Goal: Task Accomplishment & Management: Use online tool/utility

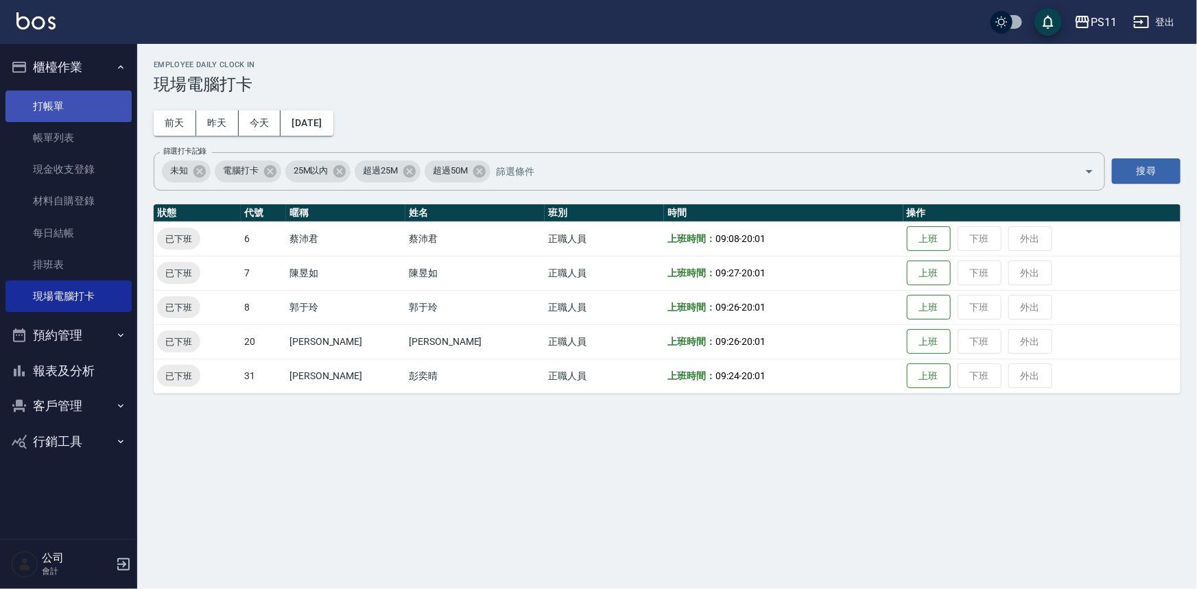
click at [99, 110] on link "打帳單" at bounding box center [68, 107] width 126 height 32
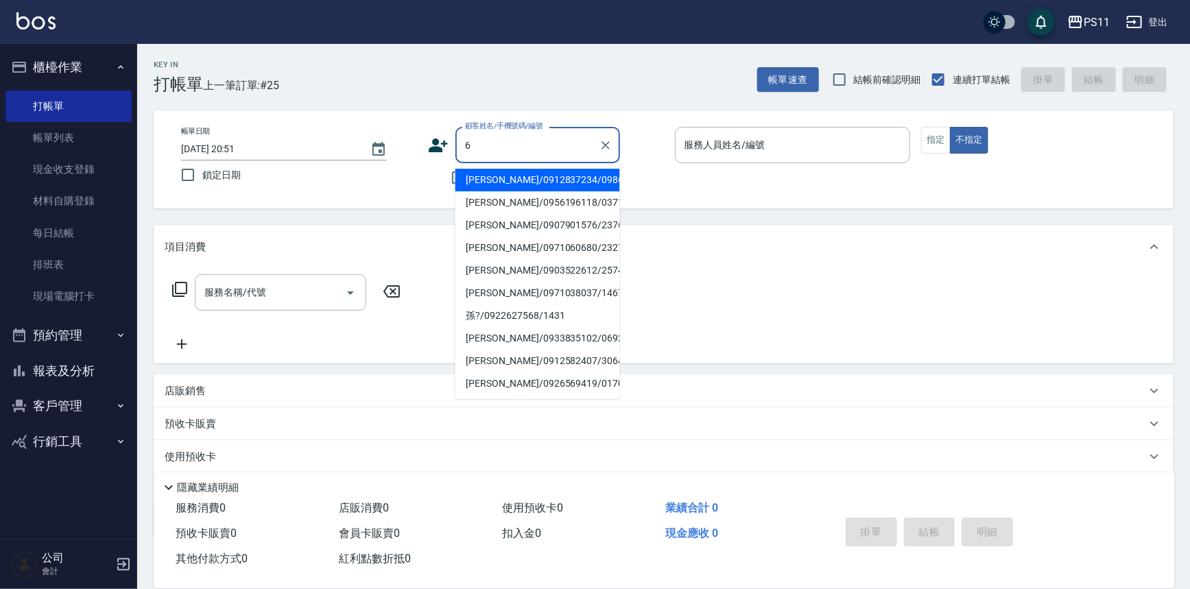
type input "[PERSON_NAME]/0912837234/0986"
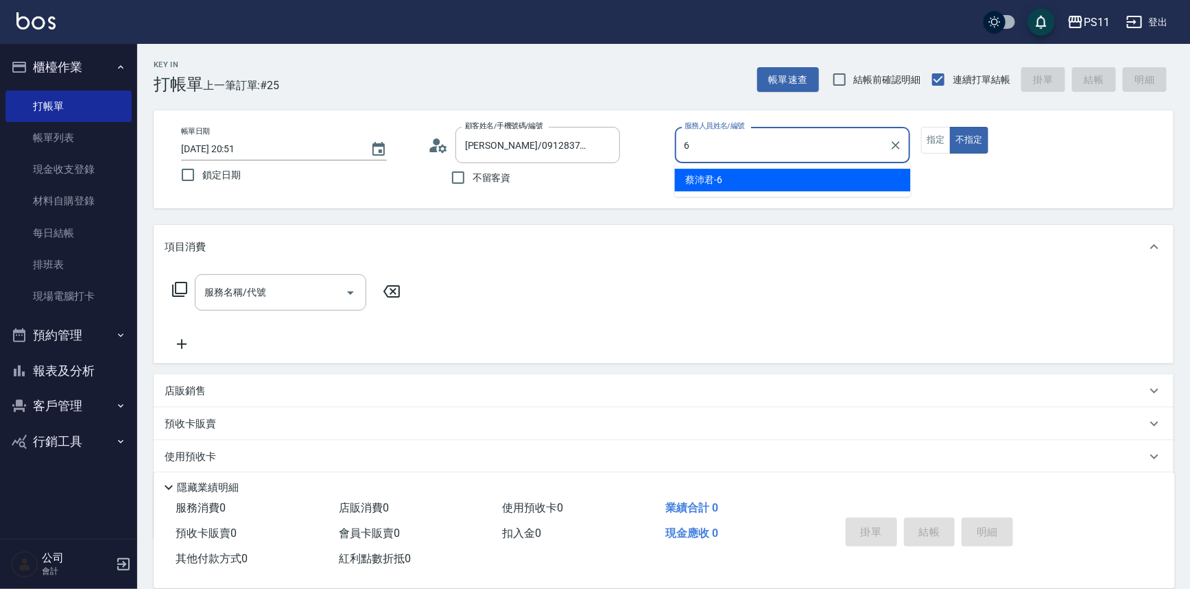
type input "[PERSON_NAME]6"
type button "false"
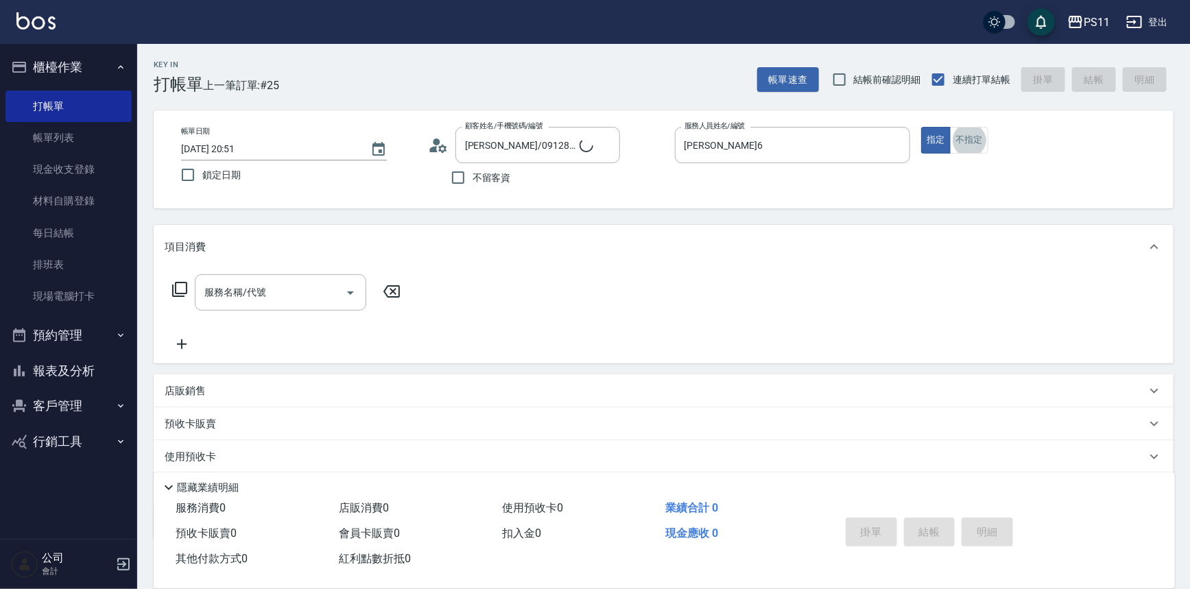
type input "菜佩龜/0916145580/6"
click at [99, 126] on link "帳單列表" at bounding box center [68, 138] width 126 height 32
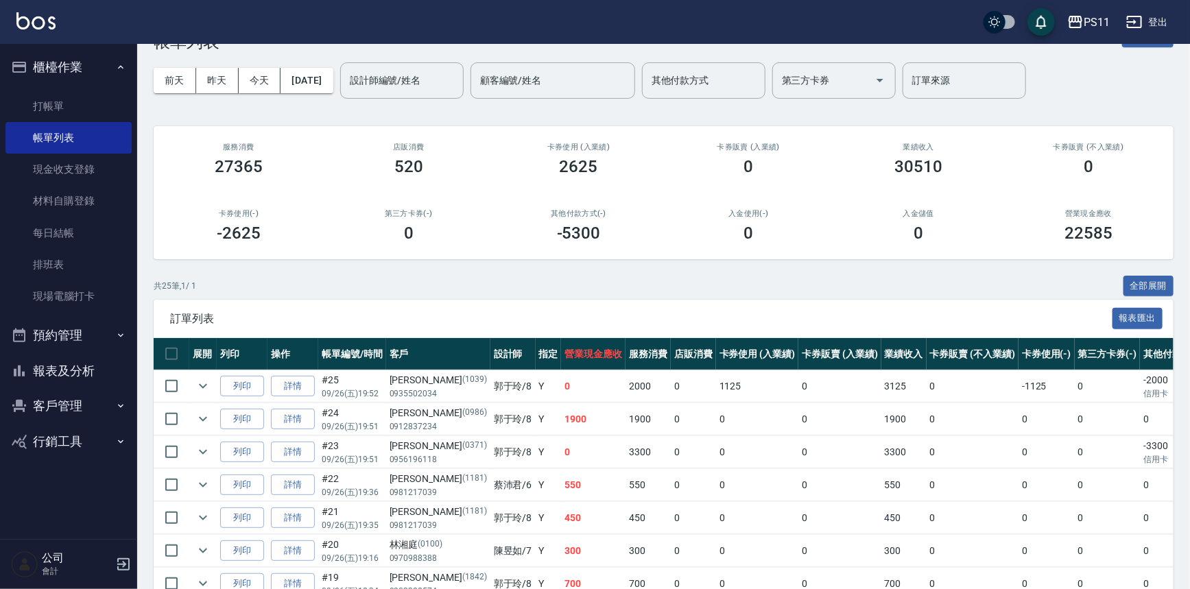
scroll to position [62, 0]
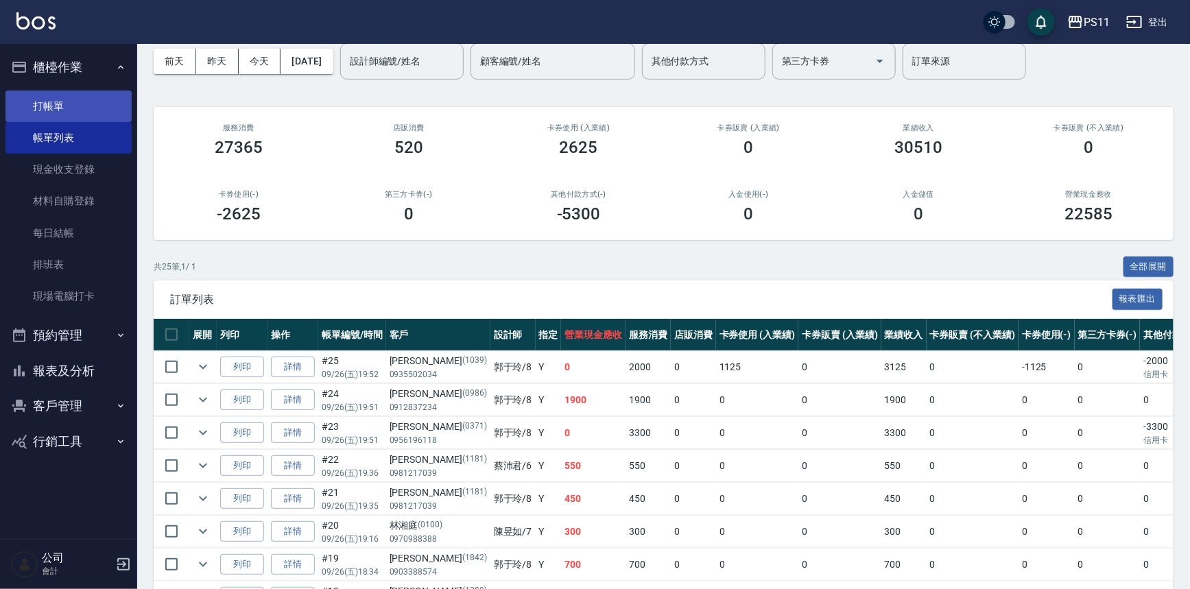
click at [109, 96] on link "打帳單" at bounding box center [68, 107] width 126 height 32
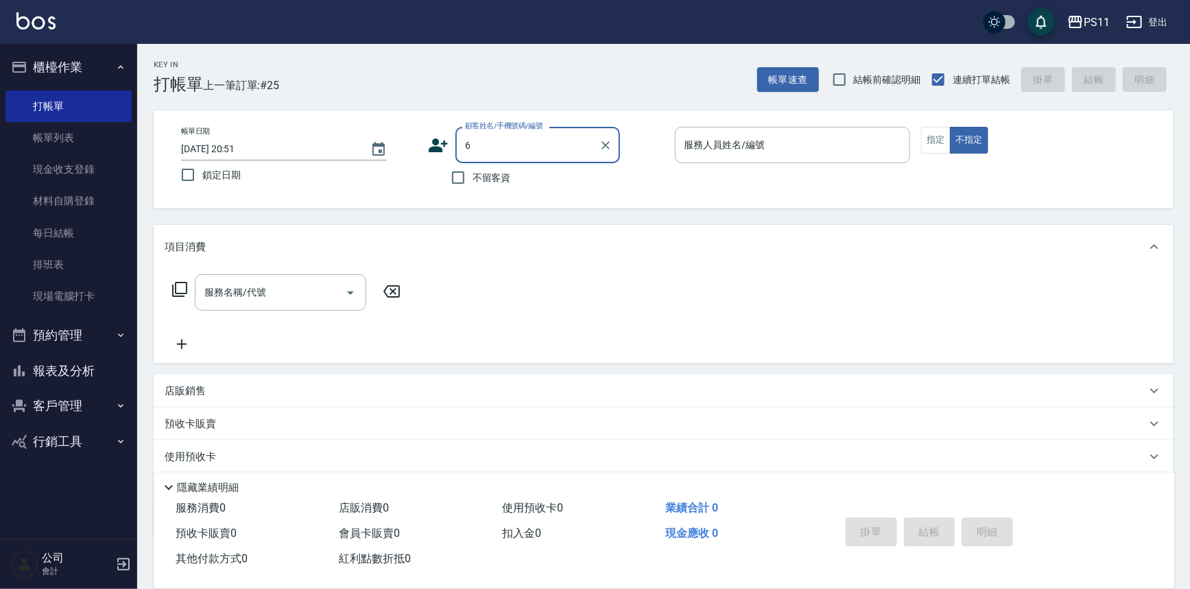
type input "[PERSON_NAME]/0912837234/0986"
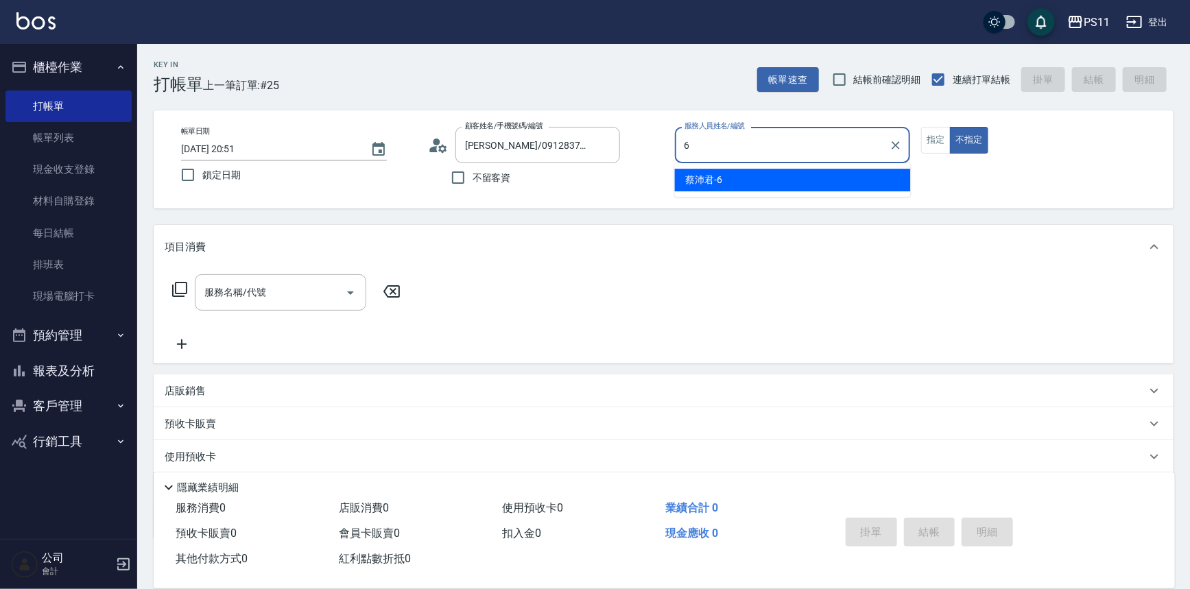
type input "[PERSON_NAME]6"
type button "false"
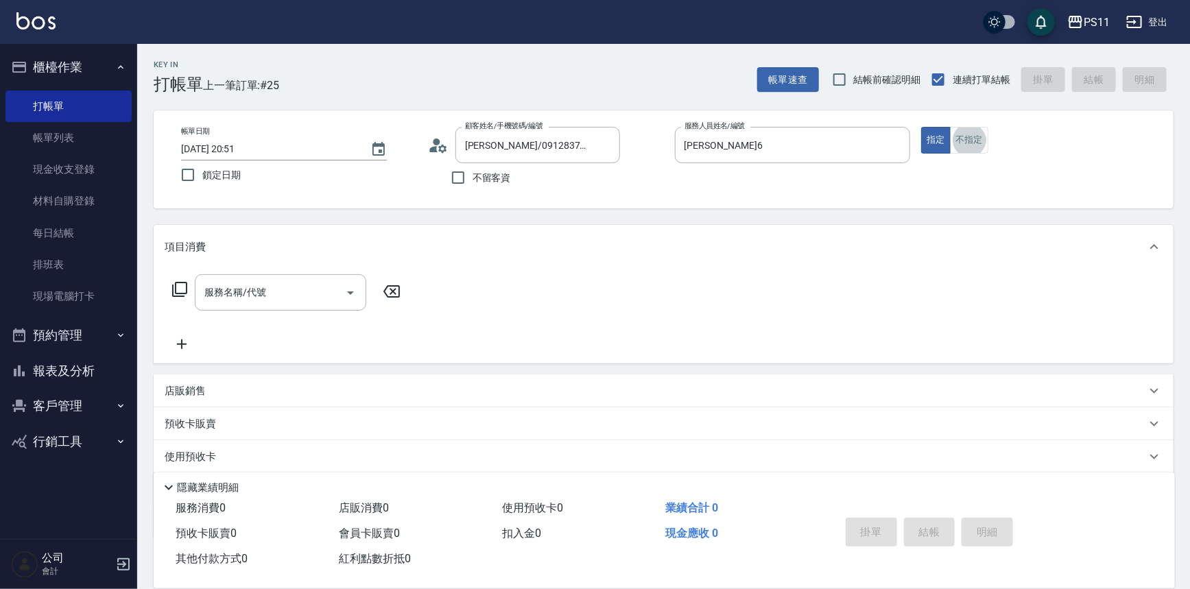
type input "菜佩龜/0916145580/6"
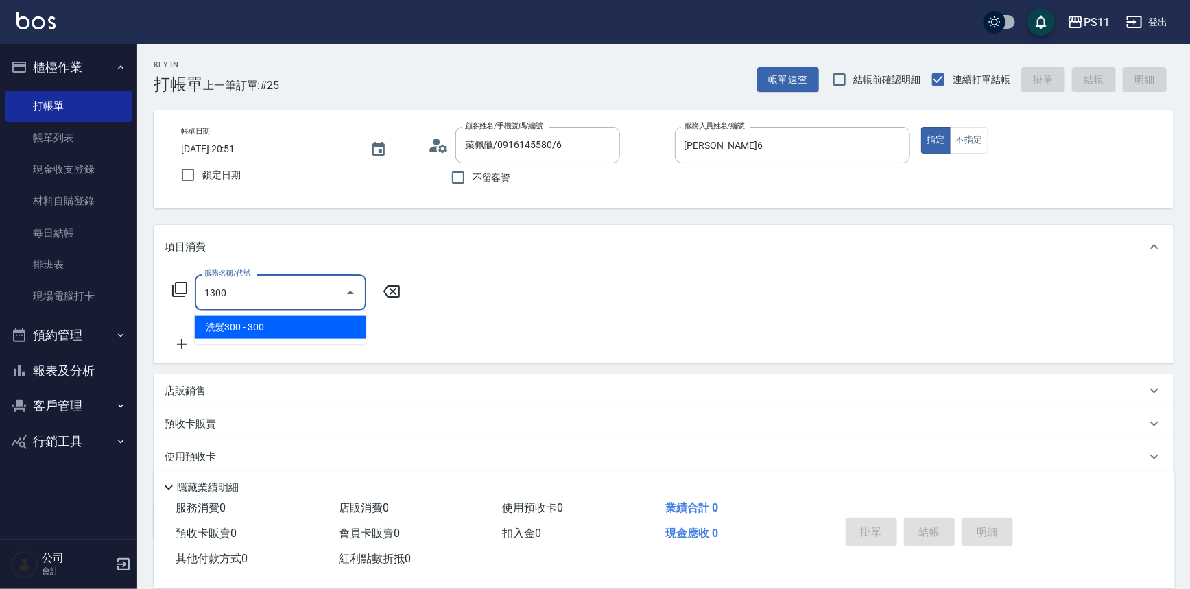
type input "洗髮300(1300)"
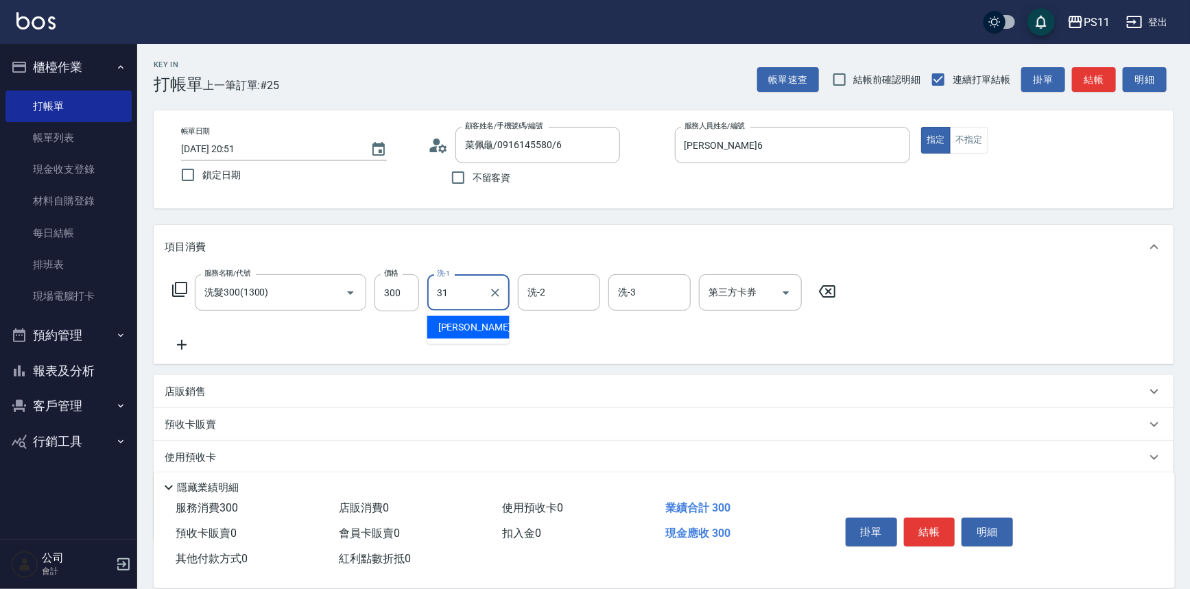
type input "[PERSON_NAME]-31"
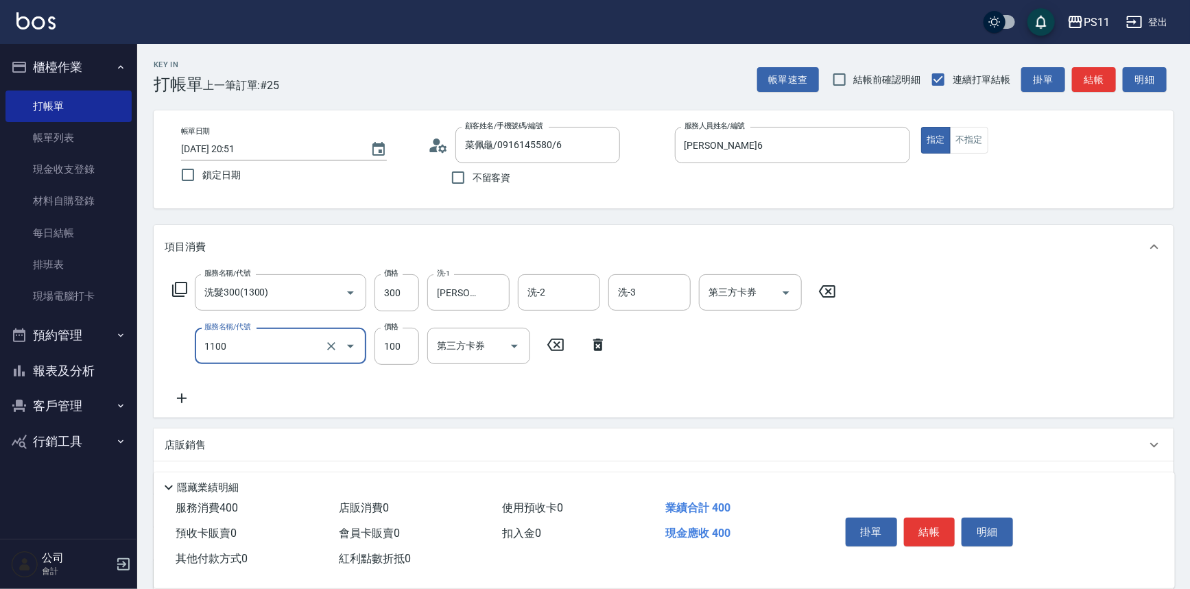
type input "增亮補色沫浴洗(1100)"
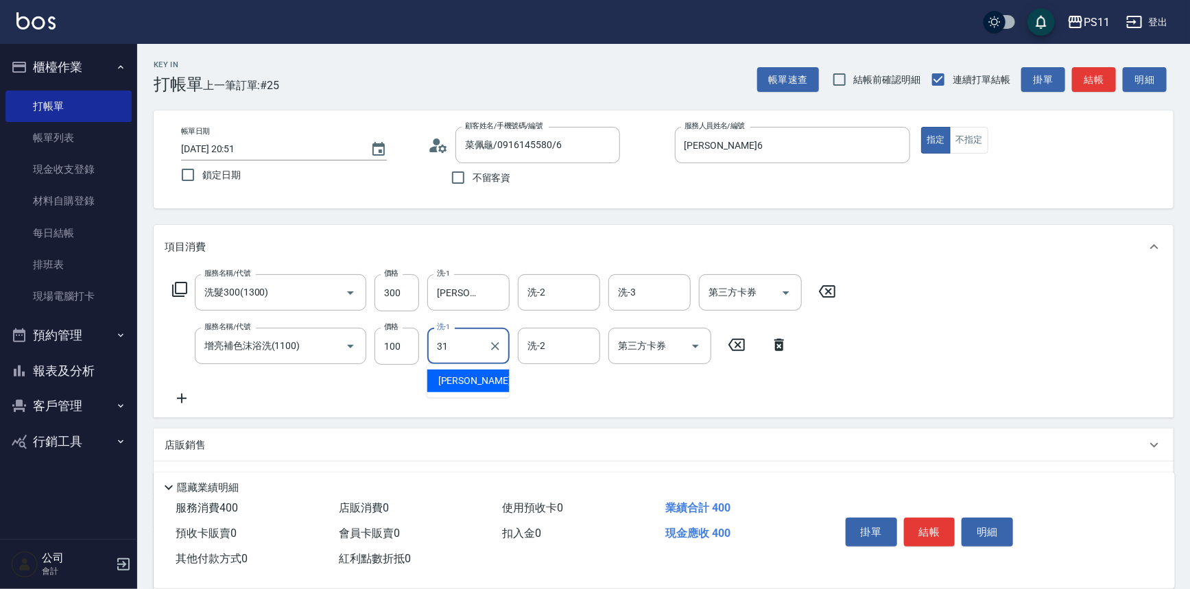
type input "[PERSON_NAME]-31"
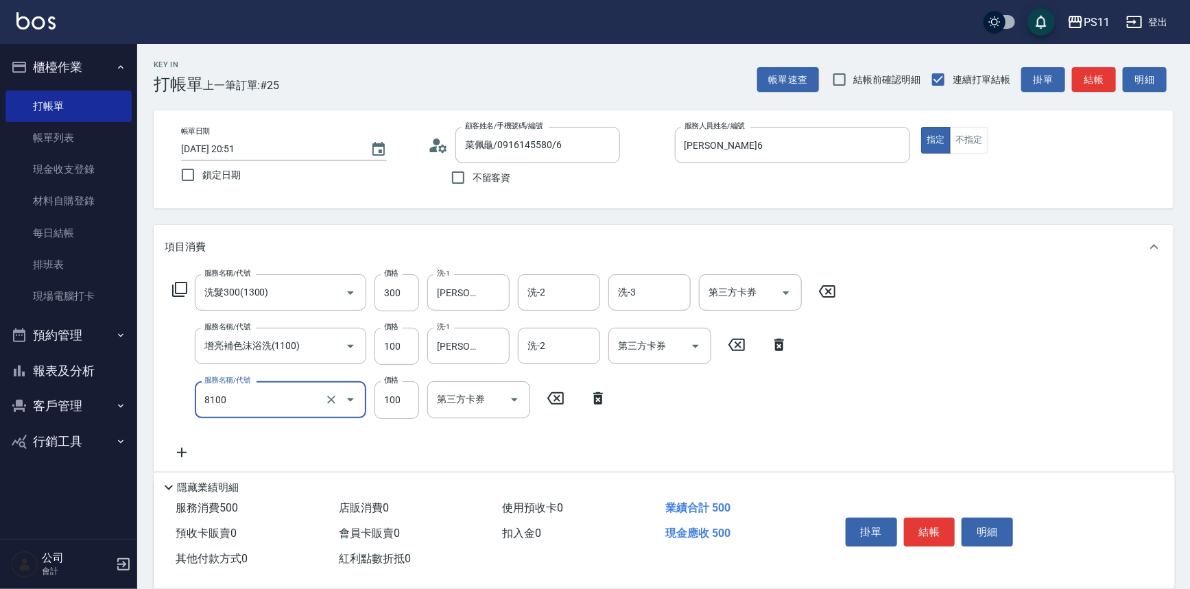
type input "電棒 夾直 玉米鬚(8100)"
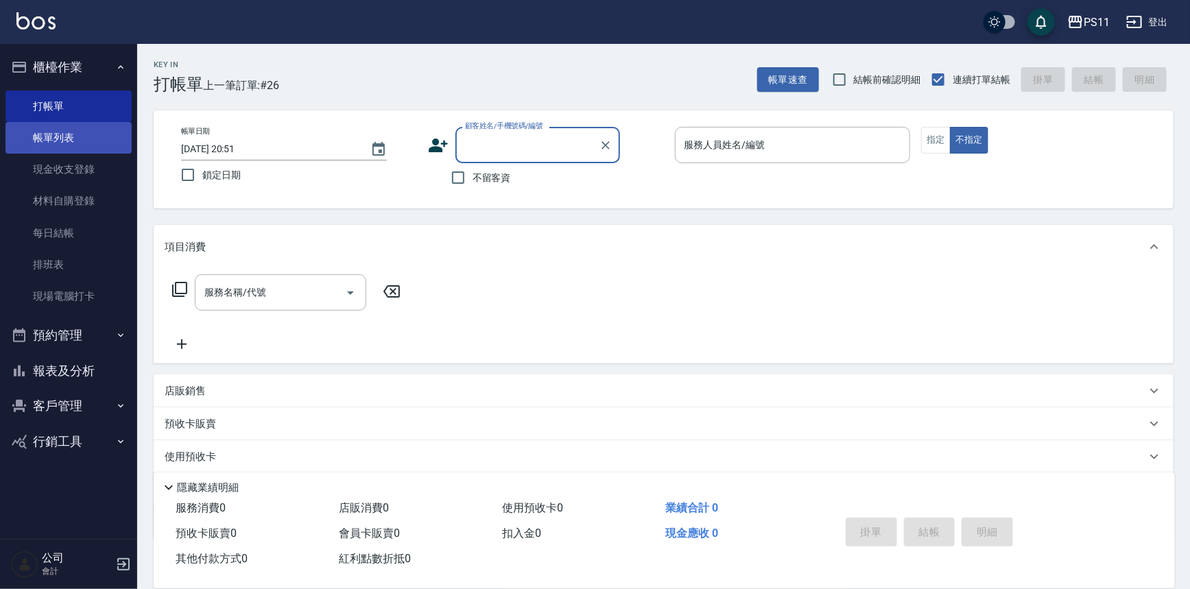
click at [112, 148] on link "帳單列表" at bounding box center [68, 138] width 126 height 32
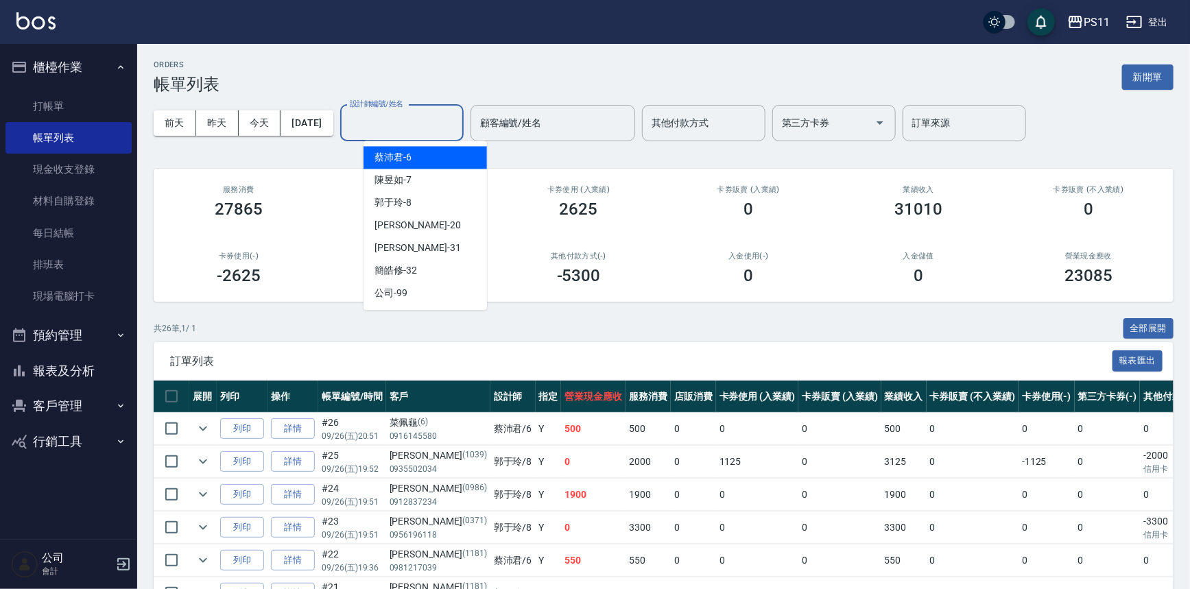
click at [401, 130] on input "設計師編號/姓名" at bounding box center [401, 123] width 111 height 24
click at [410, 158] on span "[PERSON_NAME]6" at bounding box center [392, 157] width 37 height 14
type input "[PERSON_NAME]6"
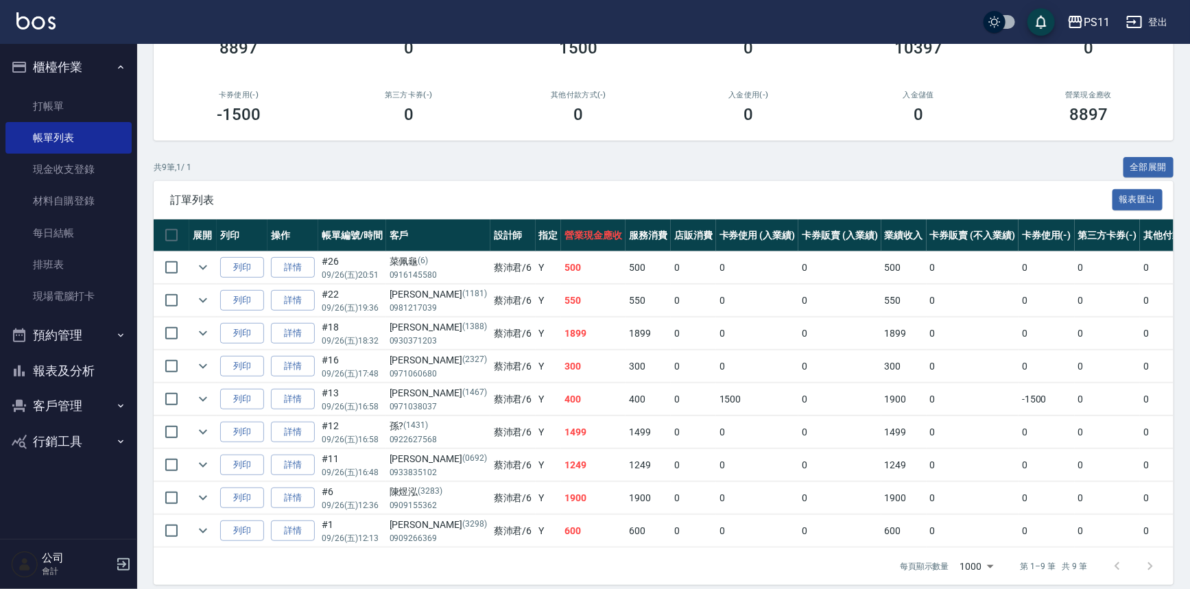
scroll to position [181, 0]
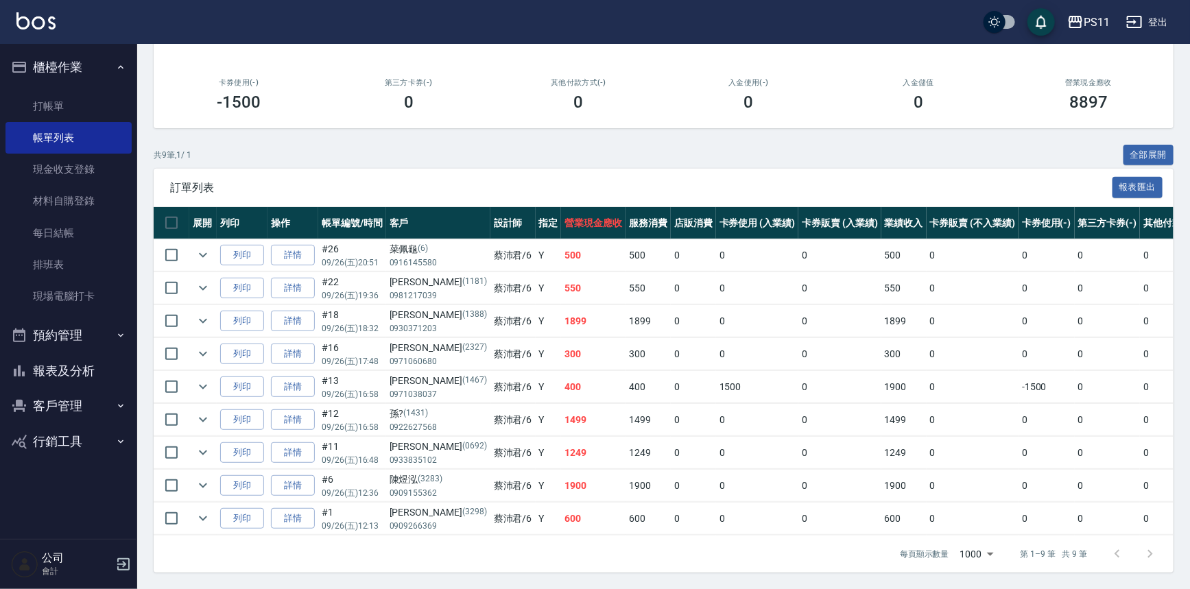
click at [80, 372] on button "報表及分析" at bounding box center [68, 371] width 126 height 36
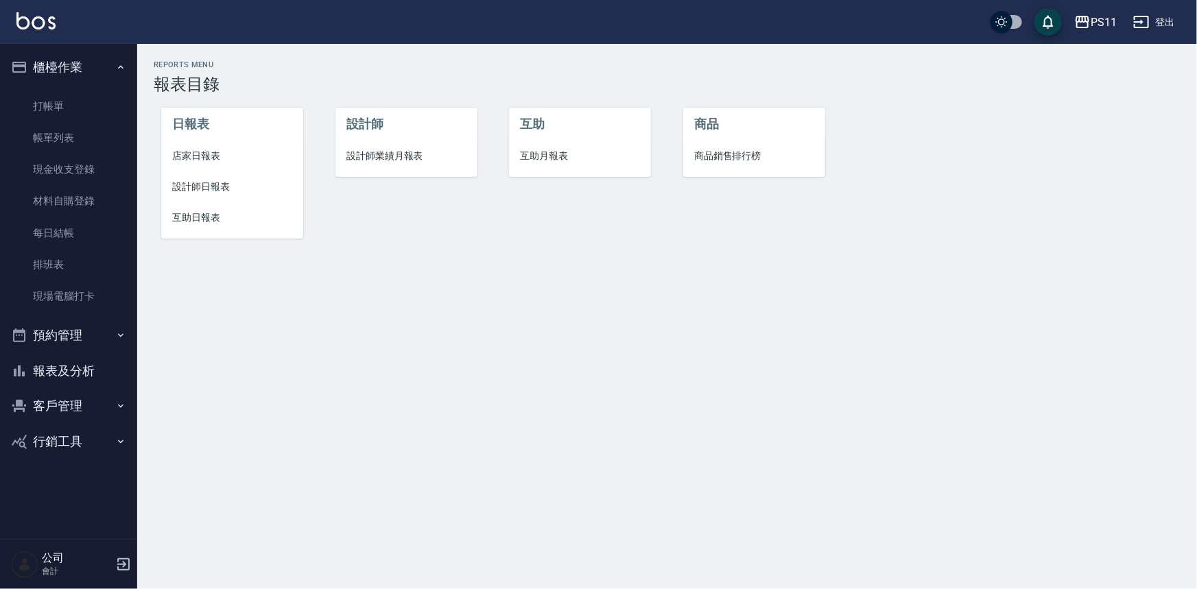
click at [197, 180] on span "設計師日報表" at bounding box center [232, 187] width 120 height 14
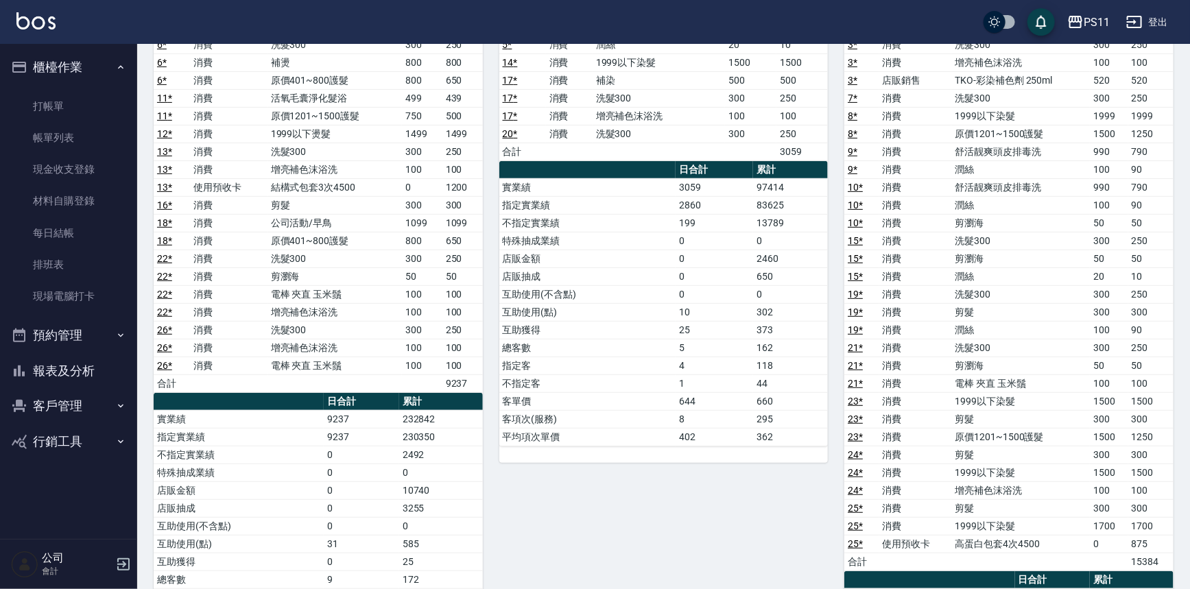
scroll to position [187, 0]
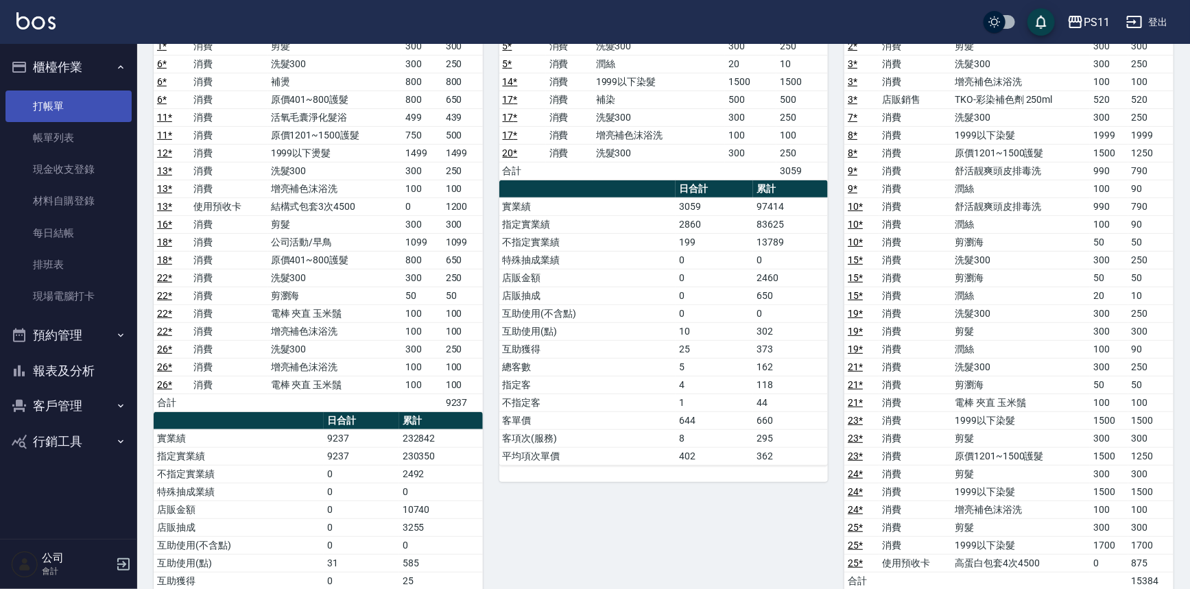
click at [117, 96] on link "打帳單" at bounding box center [68, 107] width 126 height 32
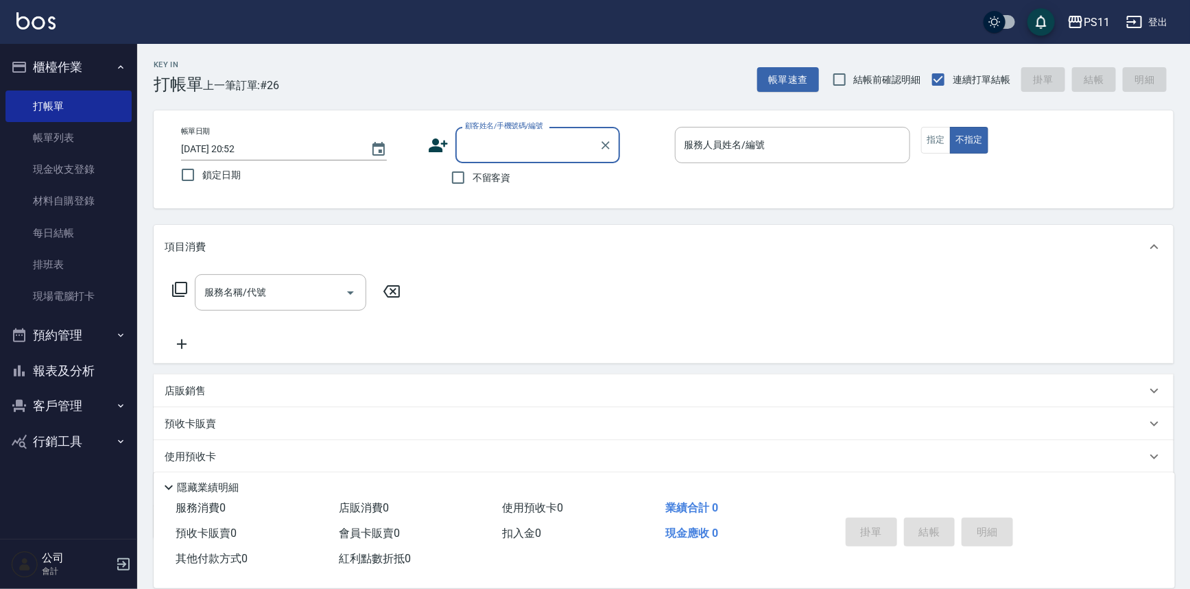
click at [117, 368] on button "報表及分析" at bounding box center [68, 371] width 126 height 36
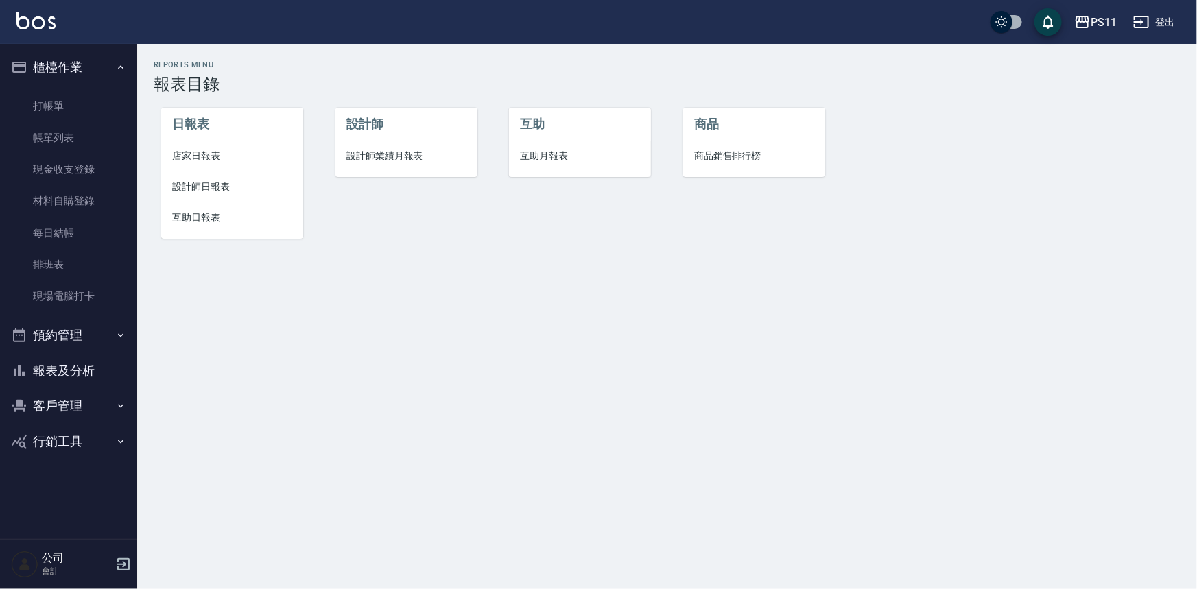
click at [196, 197] on li "設計師日報表" at bounding box center [232, 186] width 142 height 31
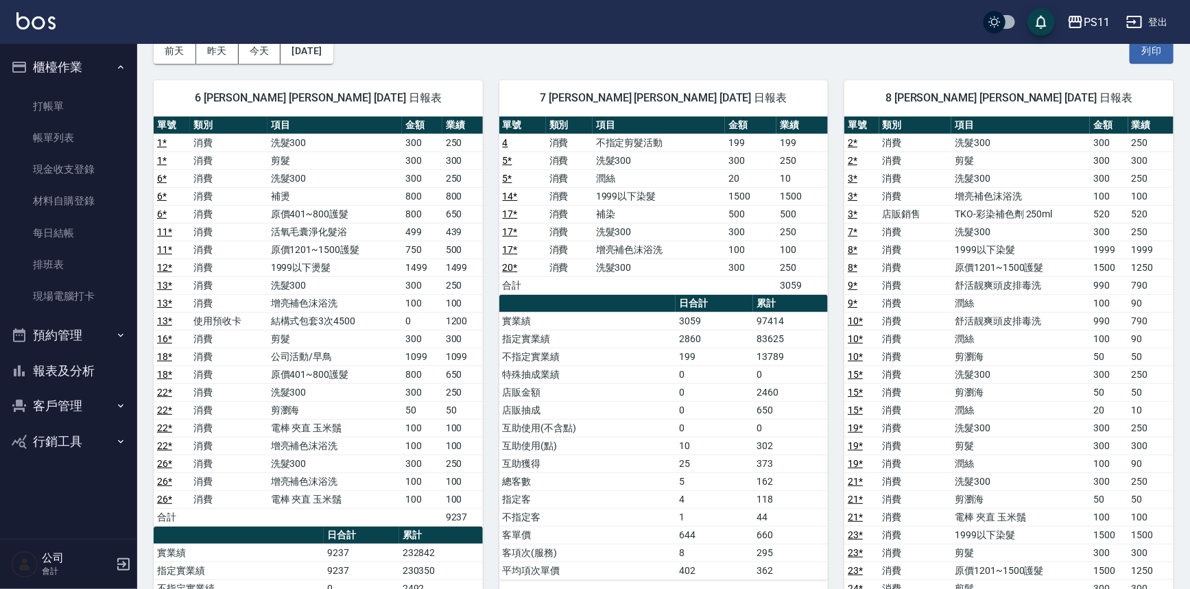
scroll to position [62, 0]
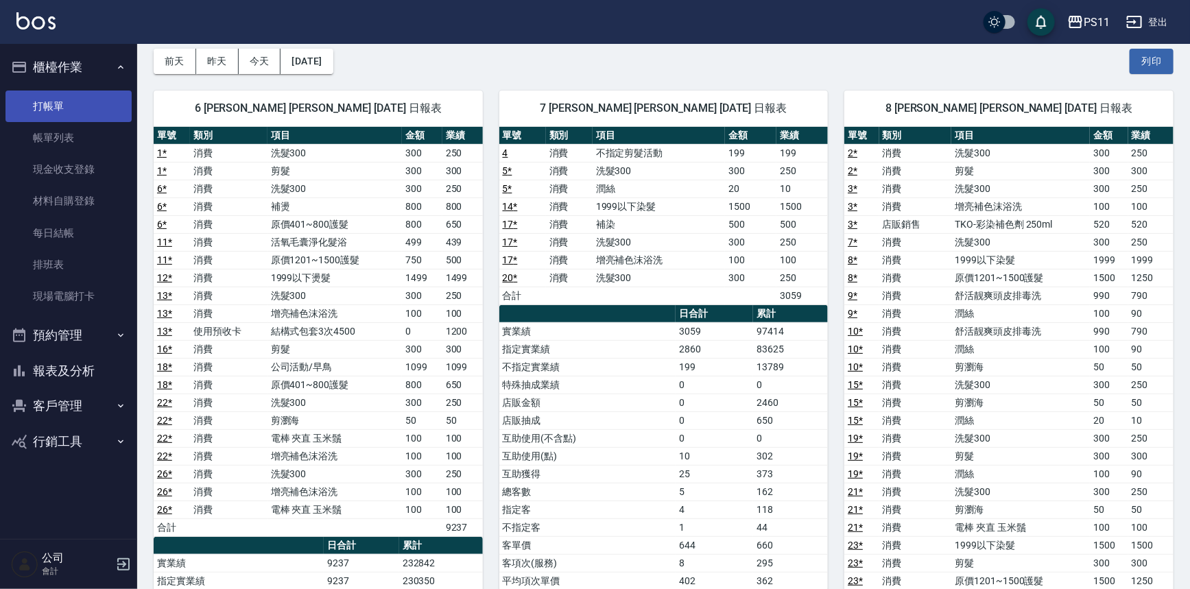
click at [40, 111] on link "打帳單" at bounding box center [68, 107] width 126 height 32
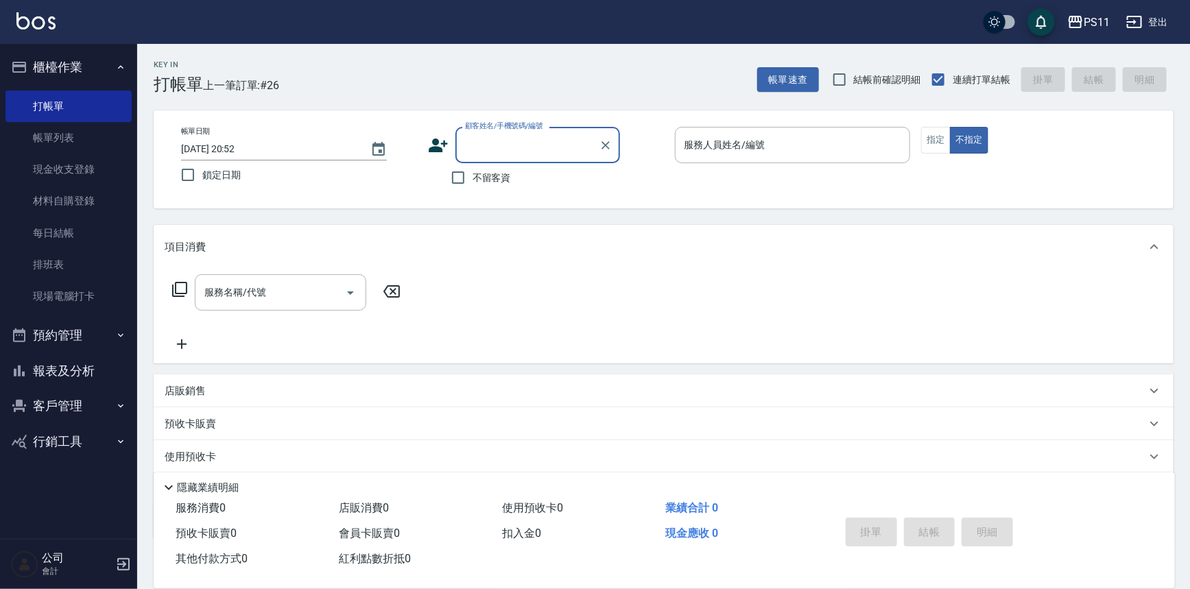
click at [71, 377] on button "報表及分析" at bounding box center [68, 371] width 126 height 36
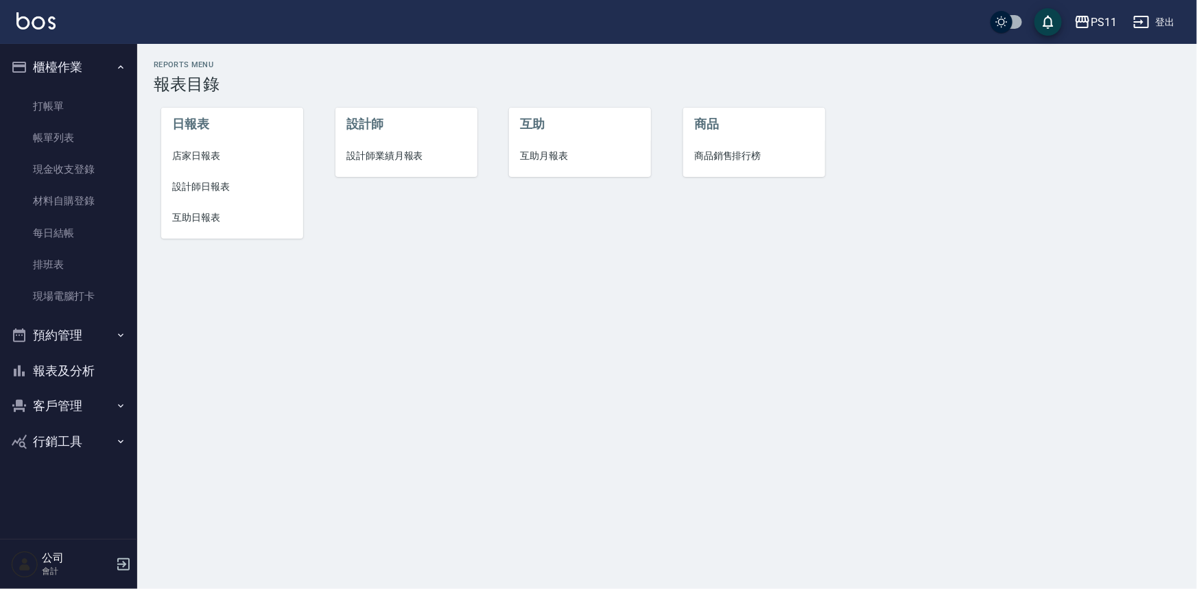
click at [180, 185] on span "設計師日報表" at bounding box center [232, 187] width 120 height 14
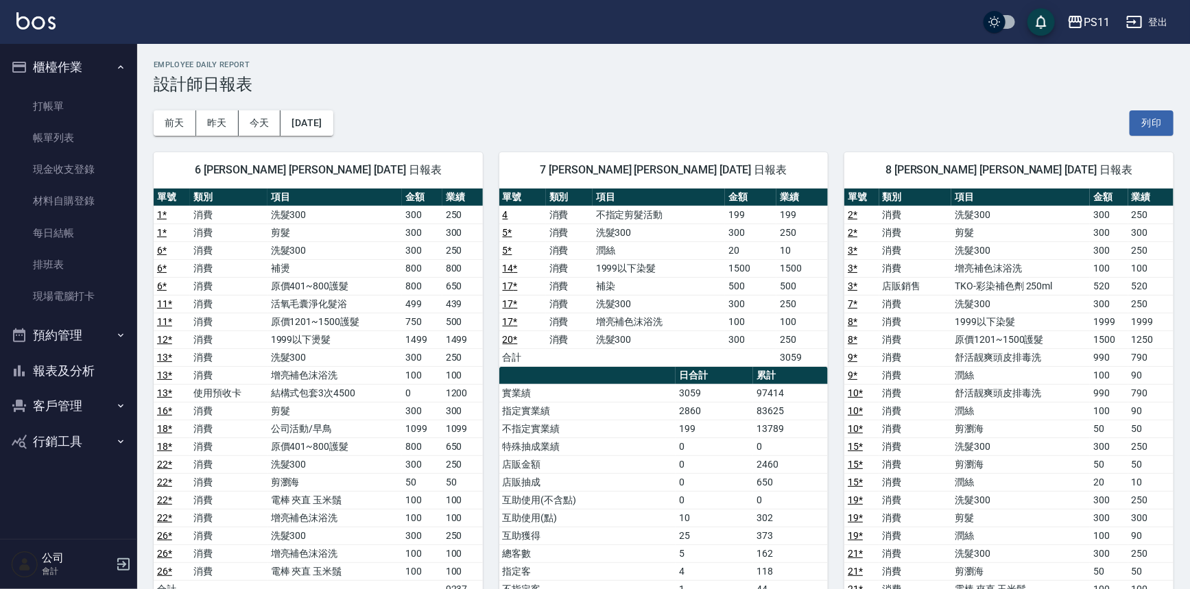
click at [53, 367] on button "報表及分析" at bounding box center [68, 371] width 126 height 36
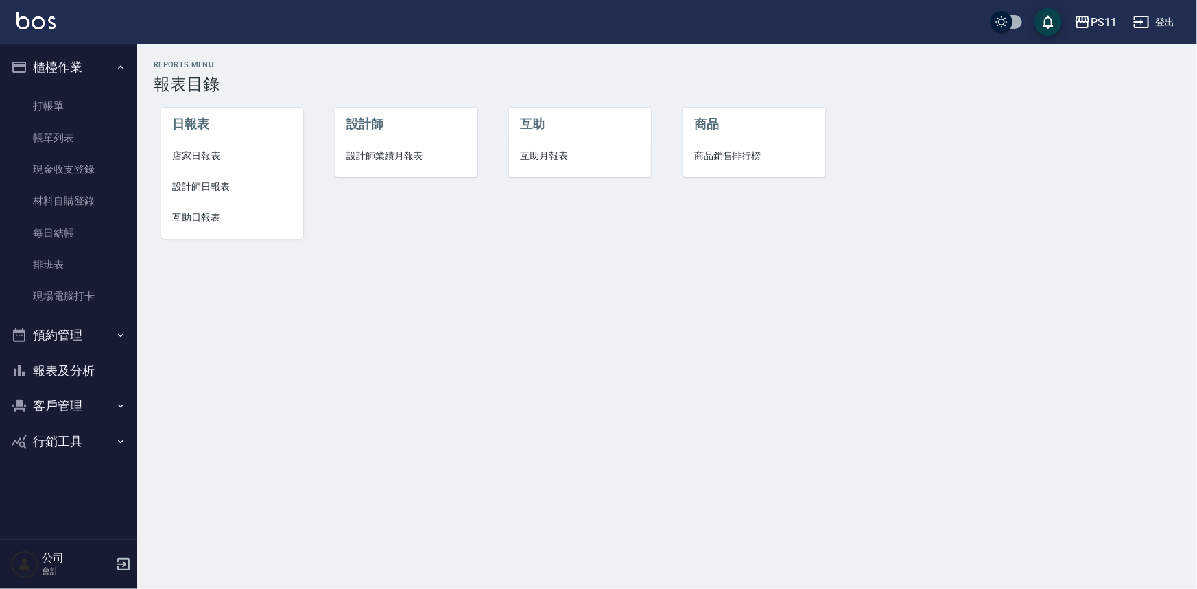
click at [165, 157] on li "店家日報表" at bounding box center [232, 156] width 142 height 31
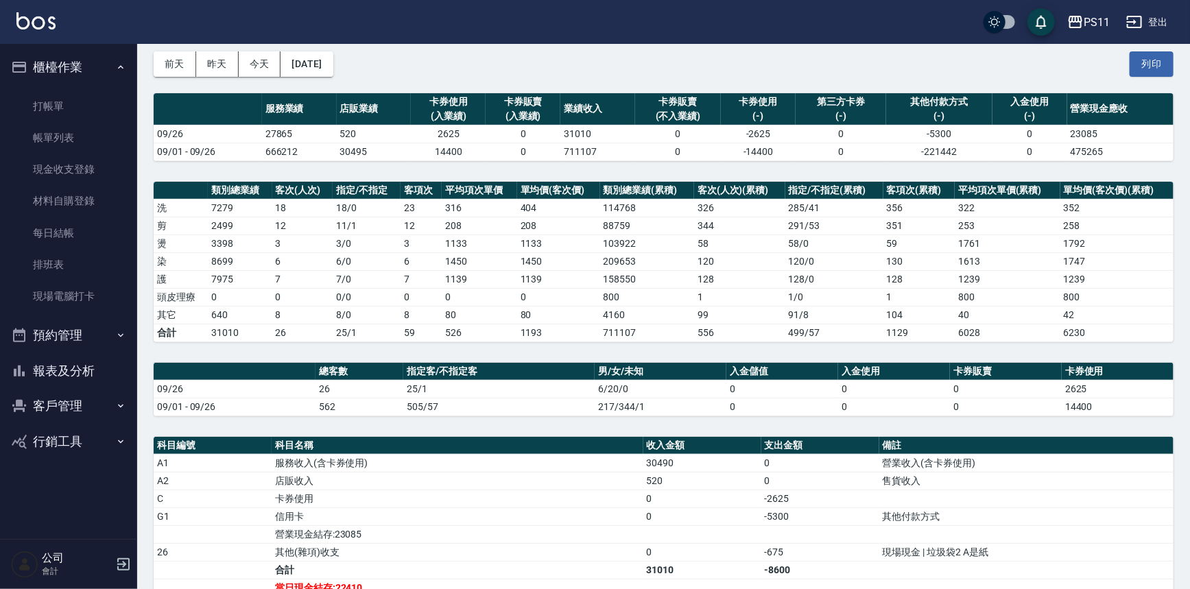
scroll to position [62, 0]
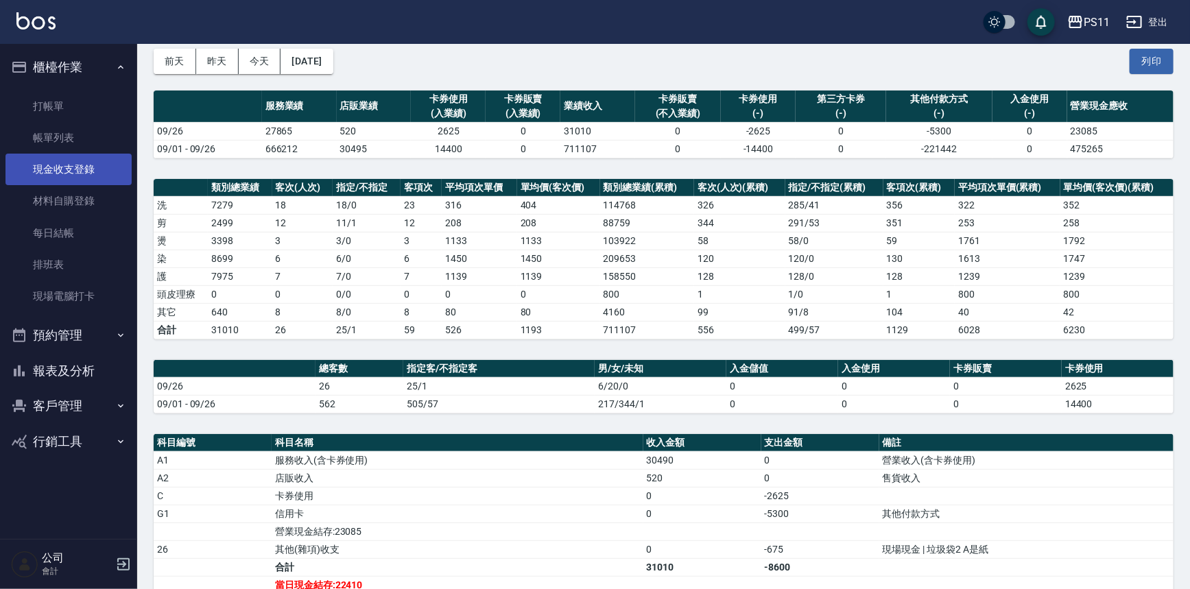
click at [88, 177] on link "現金收支登錄" at bounding box center [68, 170] width 126 height 32
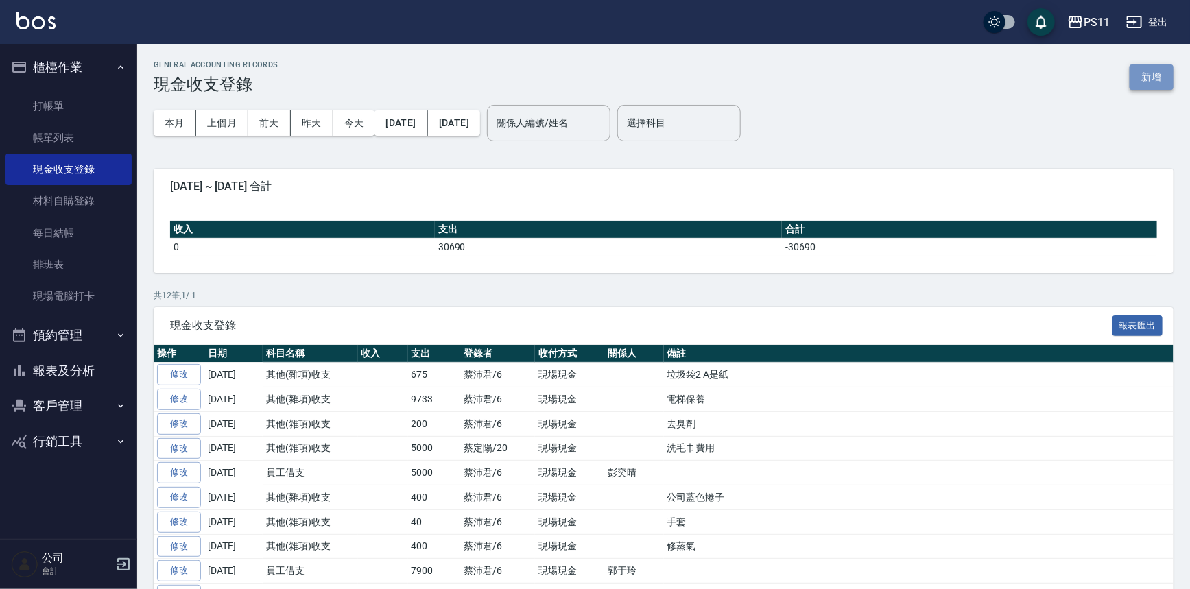
click at [1145, 75] on button "新增" at bounding box center [1152, 76] width 44 height 25
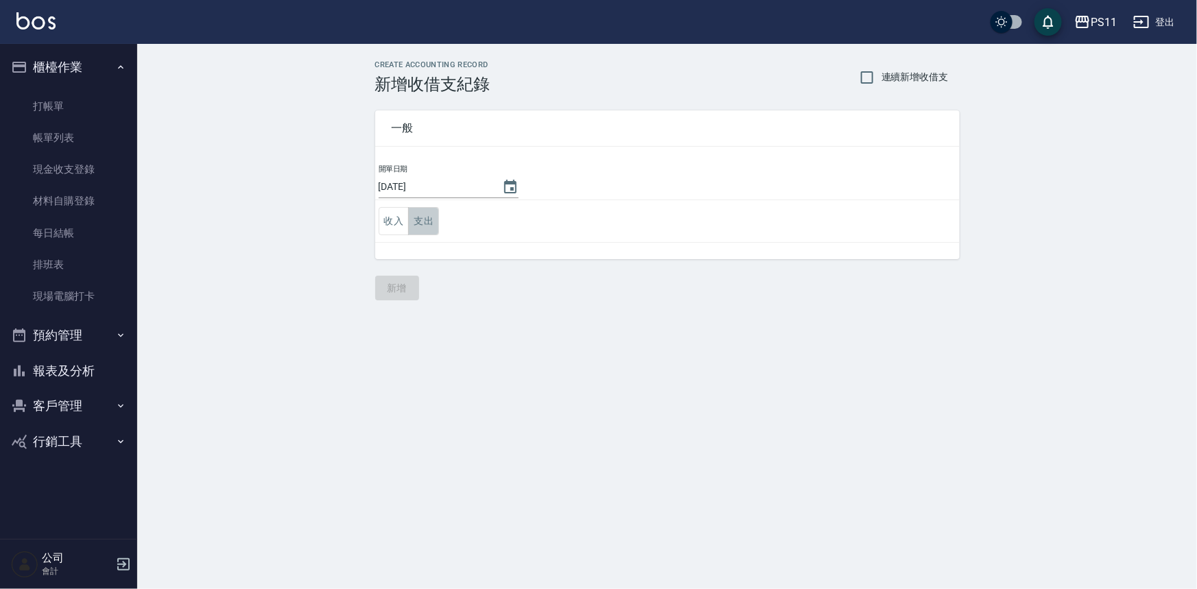
click at [433, 228] on button "支出" at bounding box center [423, 221] width 31 height 28
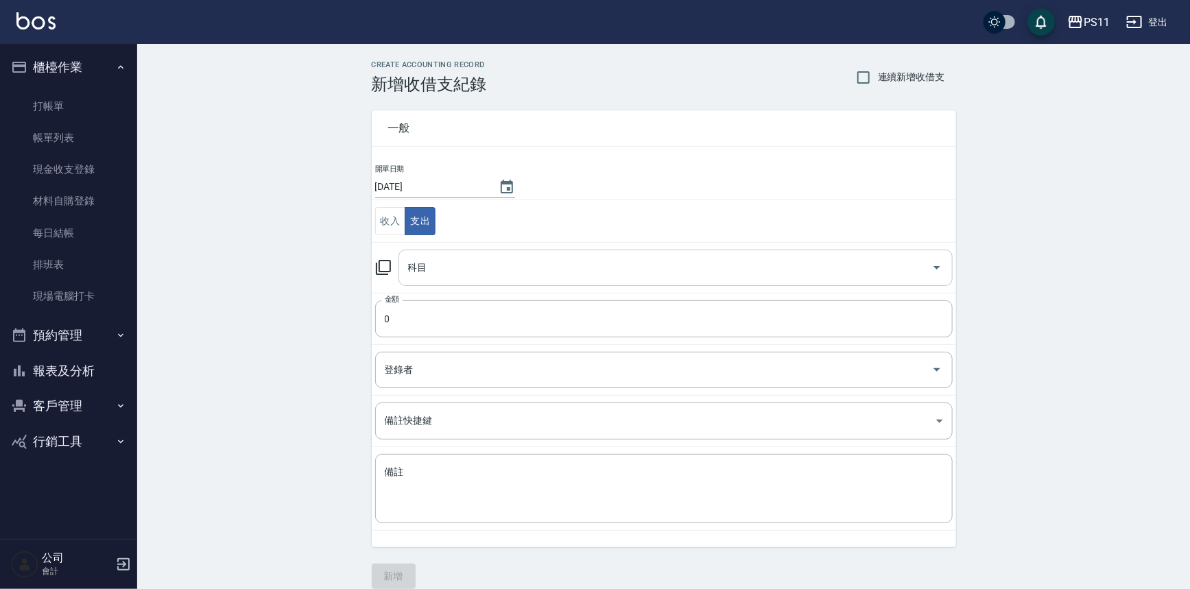
click at [466, 275] on input "科目" at bounding box center [665, 268] width 521 height 24
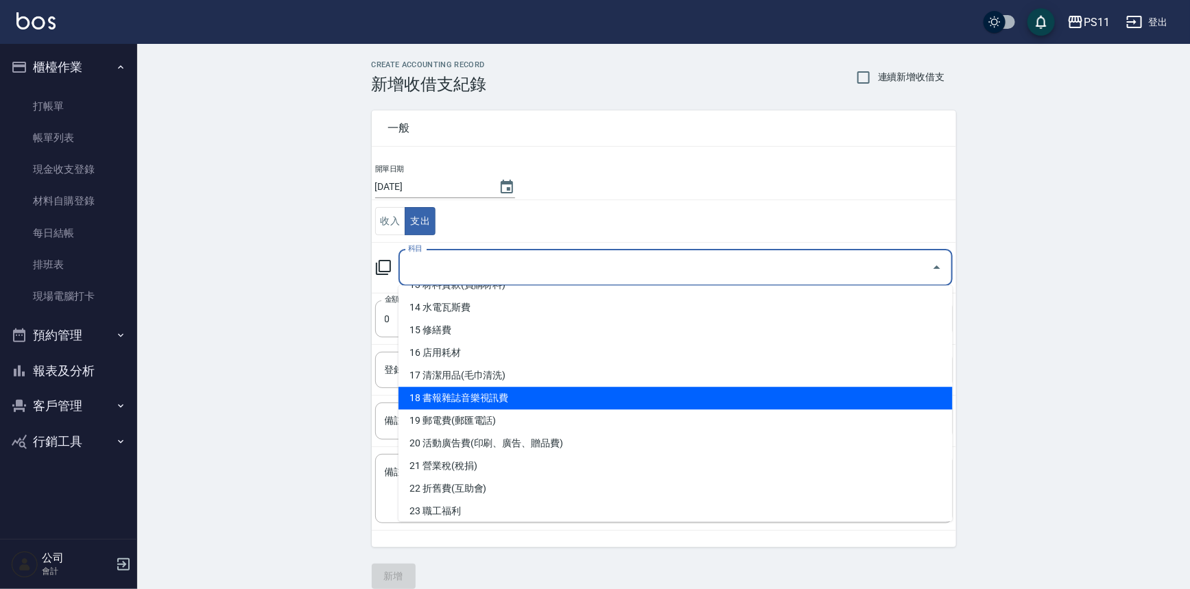
scroll to position [436, 0]
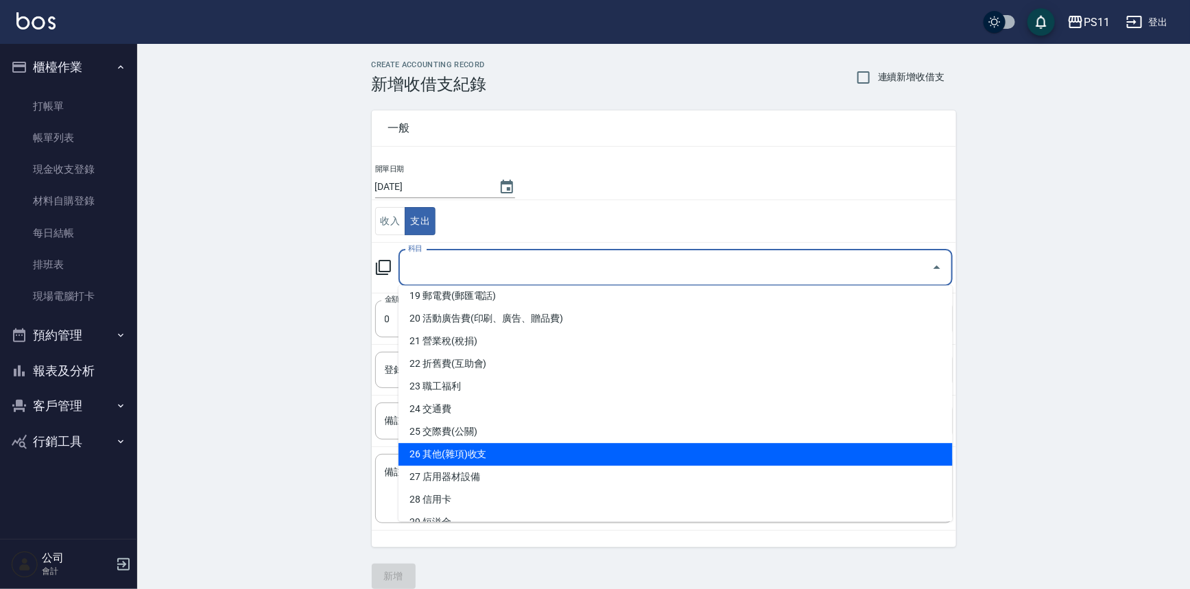
drag, startPoint x: 516, startPoint y: 447, endPoint x: 521, endPoint y: 398, distance: 49.7
click at [516, 446] on li "26 其他(雜項)收支" at bounding box center [675, 454] width 554 height 23
type input "26 其他(雜項)收支"
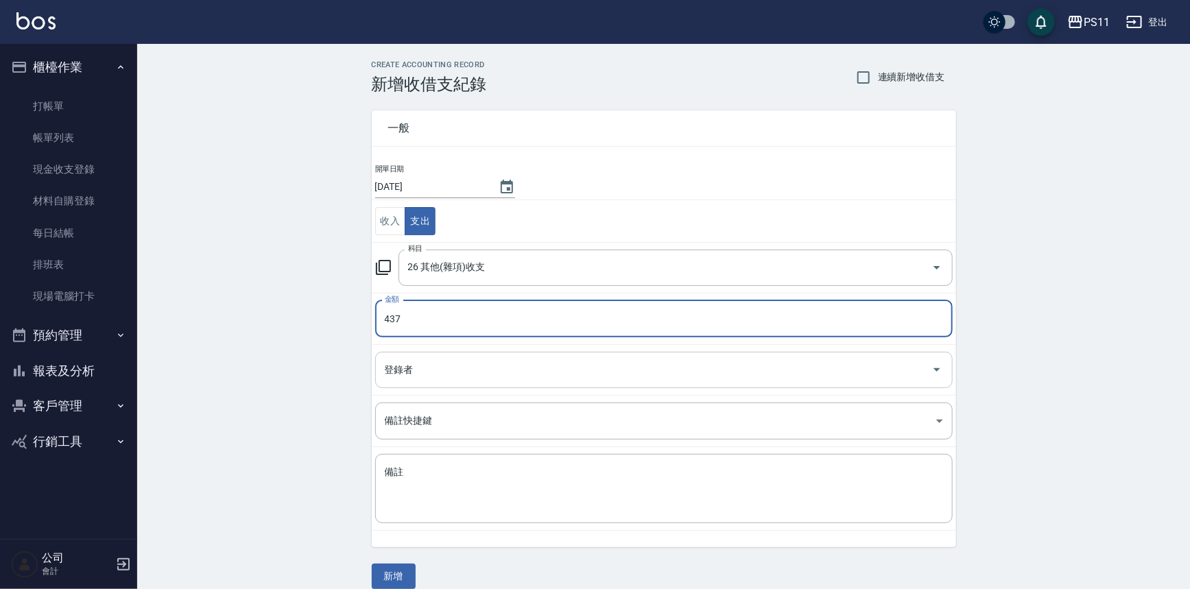
type input "437"
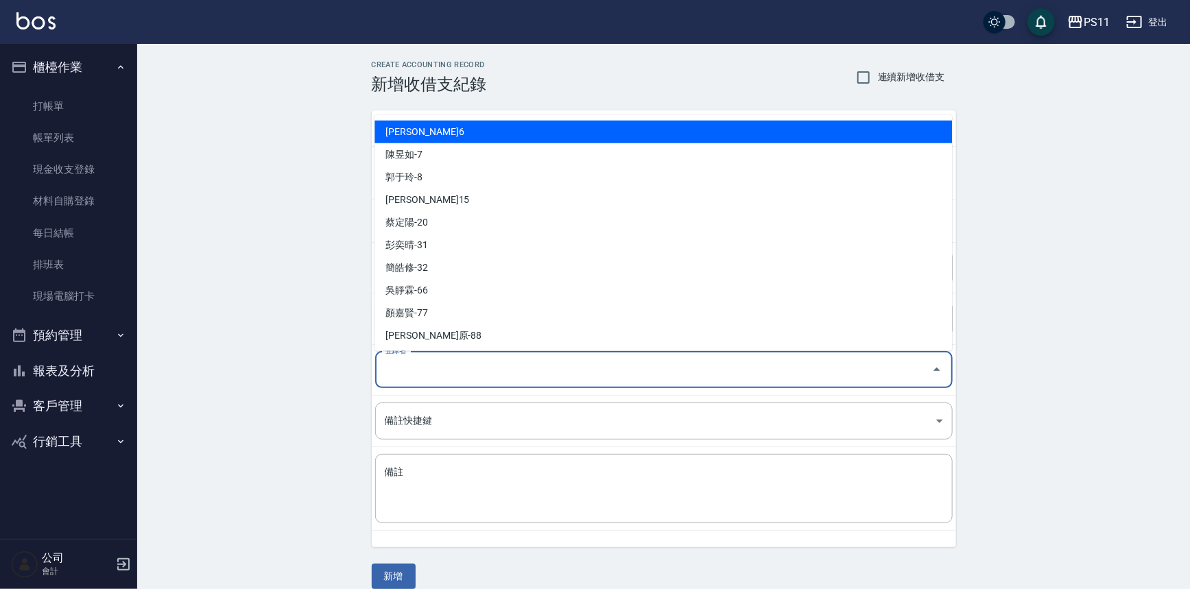
click at [522, 360] on input "登錄者" at bounding box center [653, 370] width 545 height 24
click at [567, 130] on li "[PERSON_NAME]6" at bounding box center [662, 132] width 577 height 23
type input "[PERSON_NAME]6"
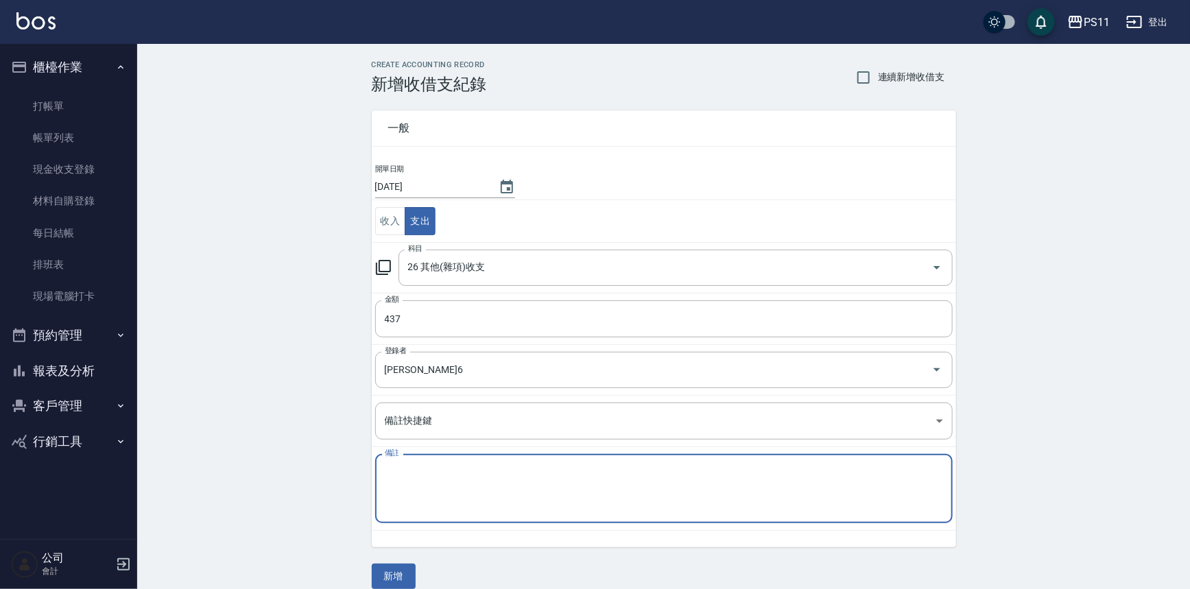
click at [497, 485] on textarea "備註" at bounding box center [664, 489] width 558 height 47
type textarea "拖把 香噴霧2"
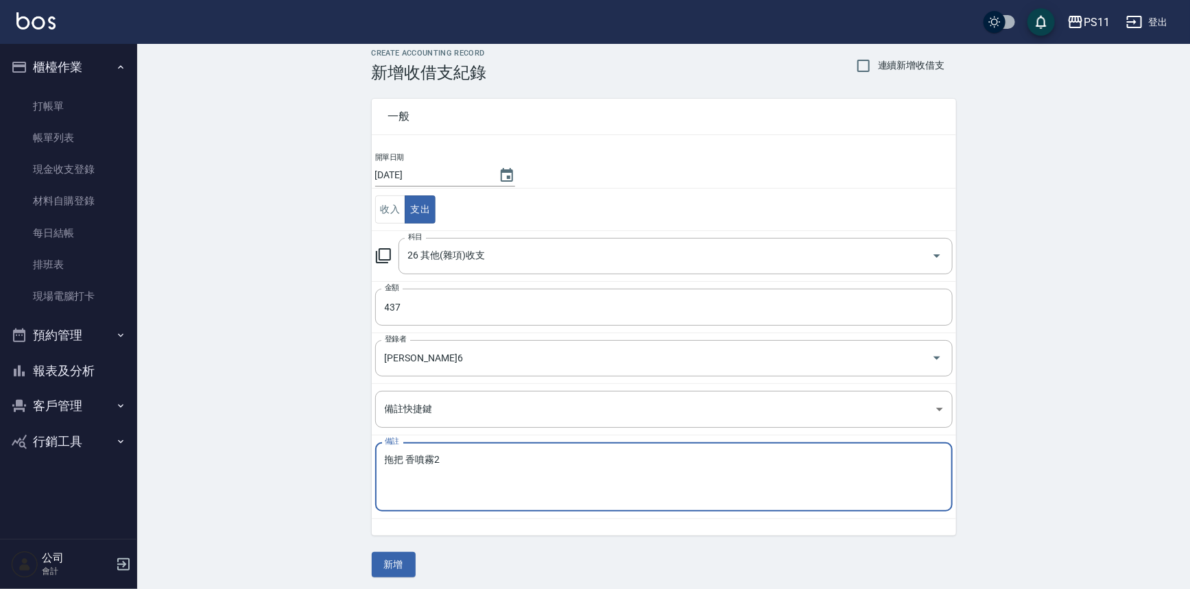
scroll to position [15, 0]
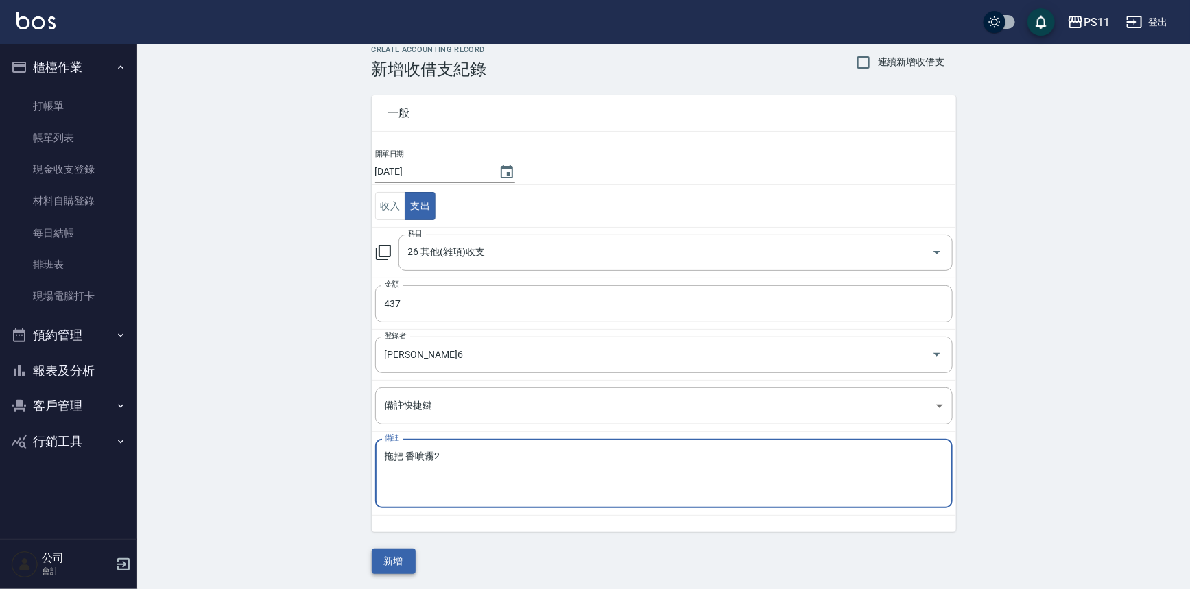
click at [402, 569] on button "新增" at bounding box center [394, 561] width 44 height 25
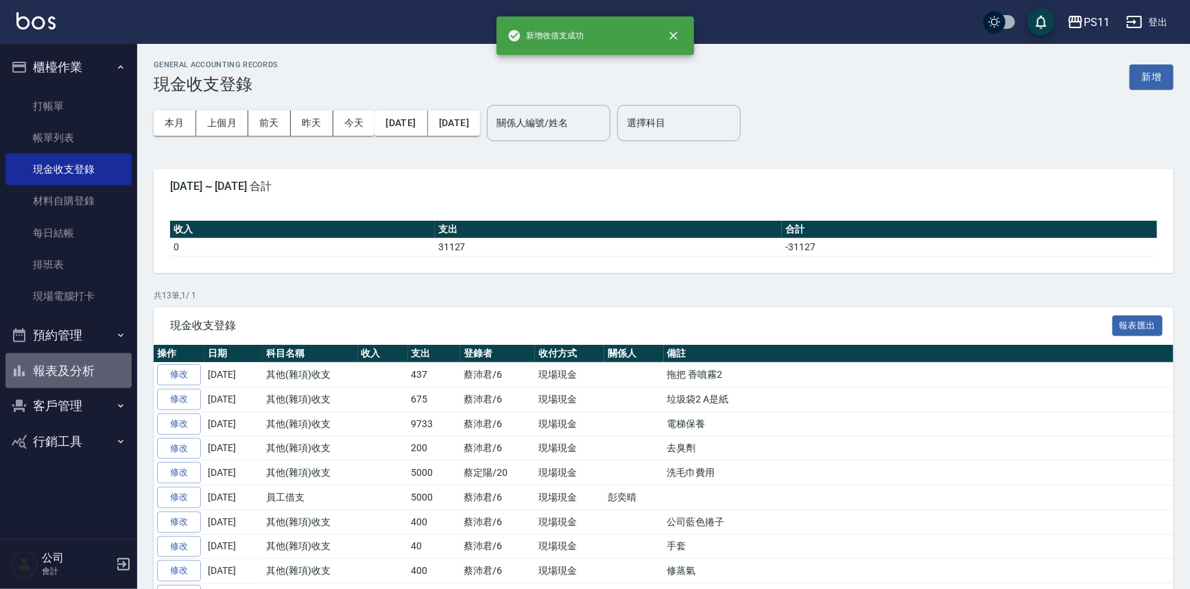
drag, startPoint x: 64, startPoint y: 371, endPoint x: 71, endPoint y: 322, distance: 50.0
click at [64, 371] on button "報表及分析" at bounding box center [68, 371] width 126 height 36
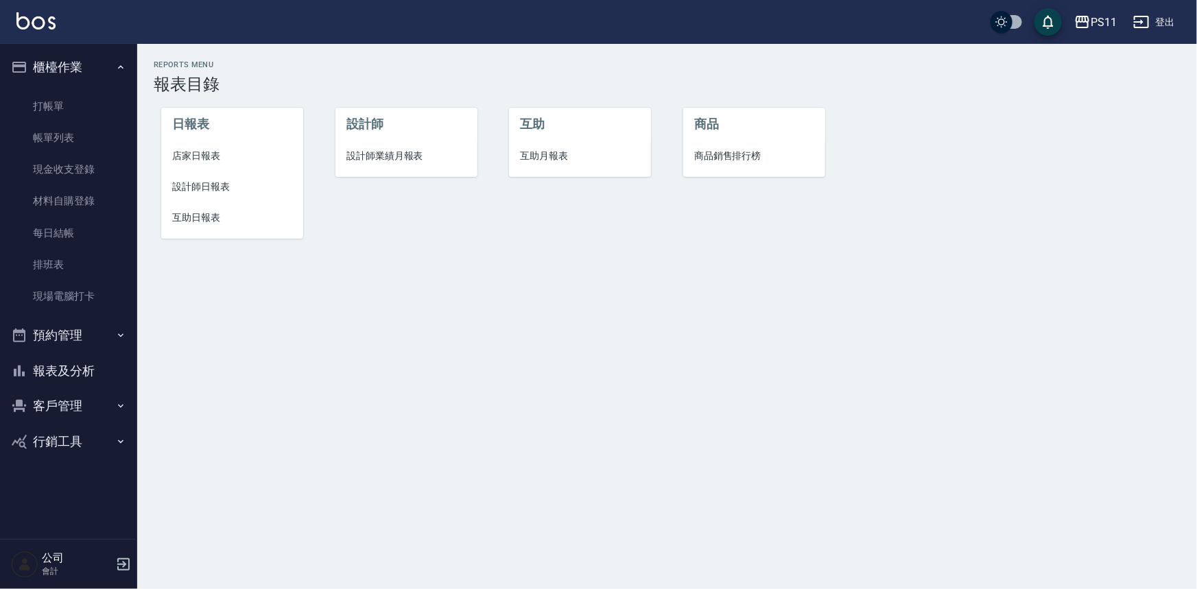
click at [190, 149] on span "店家日報表" at bounding box center [232, 156] width 120 height 14
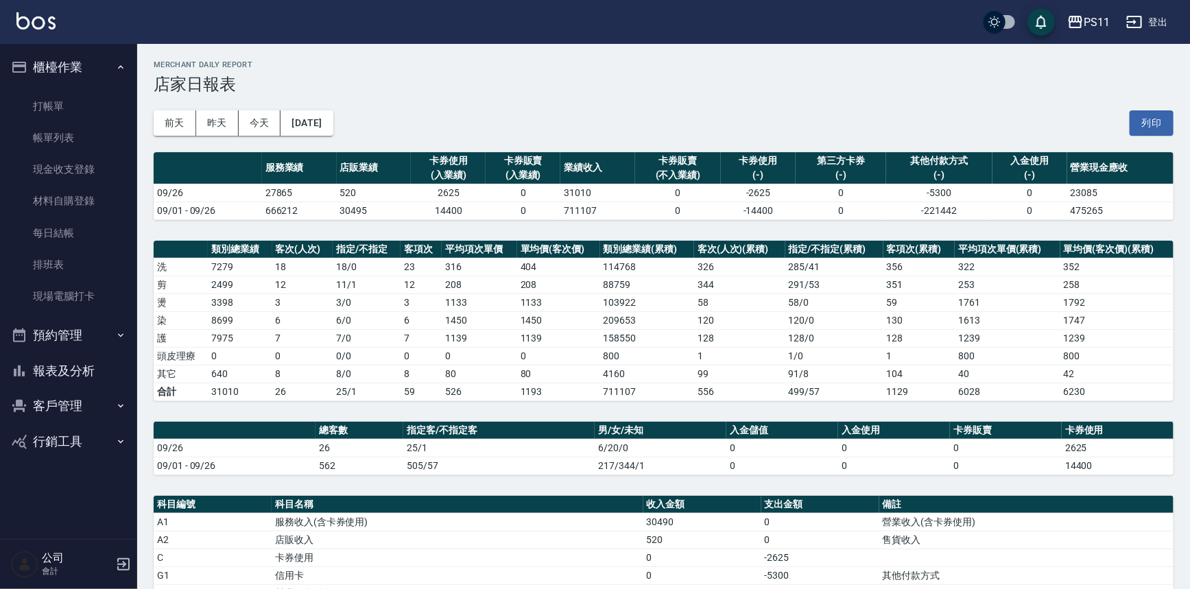
drag, startPoint x: 93, startPoint y: 367, endPoint x: 104, endPoint y: 342, distance: 27.3
click at [93, 367] on button "報表及分析" at bounding box center [68, 371] width 126 height 36
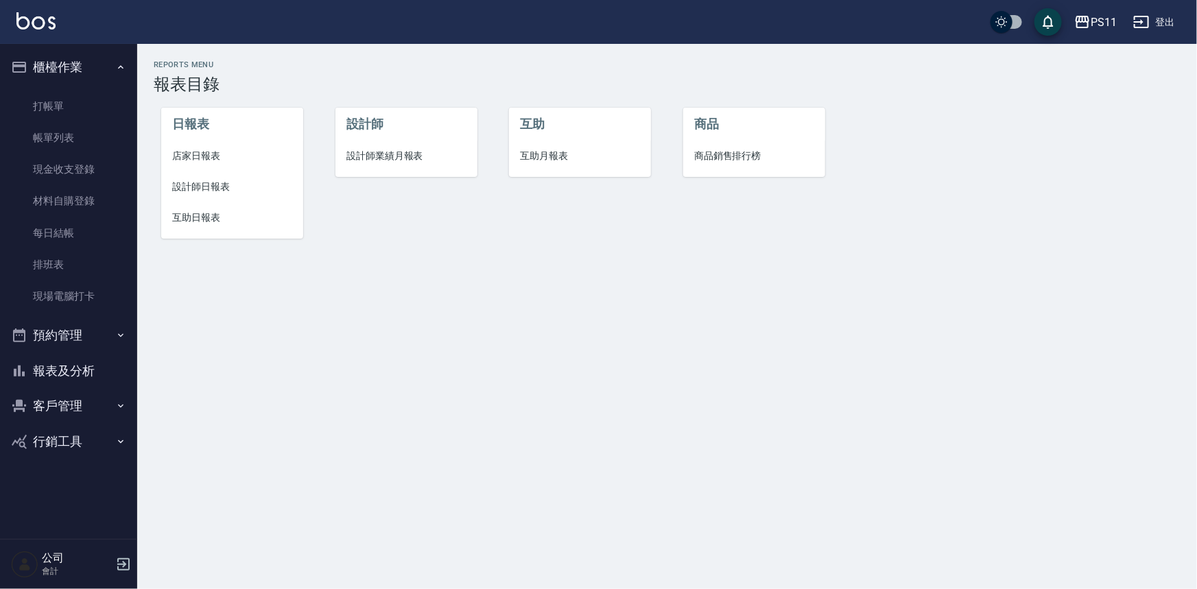
click at [214, 225] on li "互助日報表" at bounding box center [232, 217] width 142 height 31
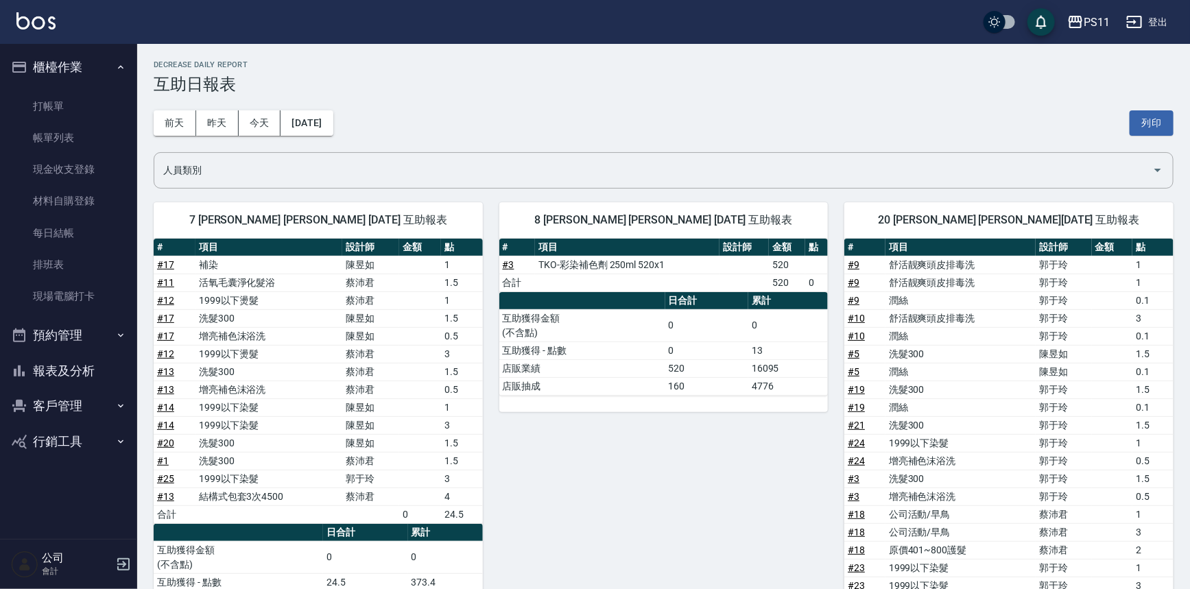
scroll to position [62, 0]
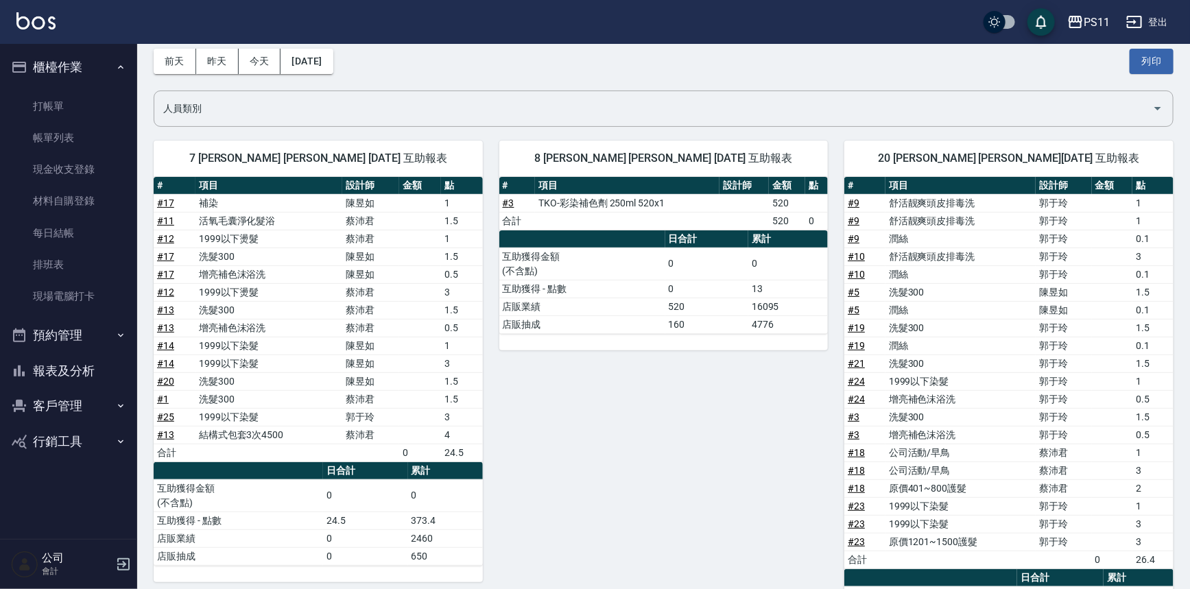
click at [83, 373] on button "報表及分析" at bounding box center [68, 371] width 126 height 36
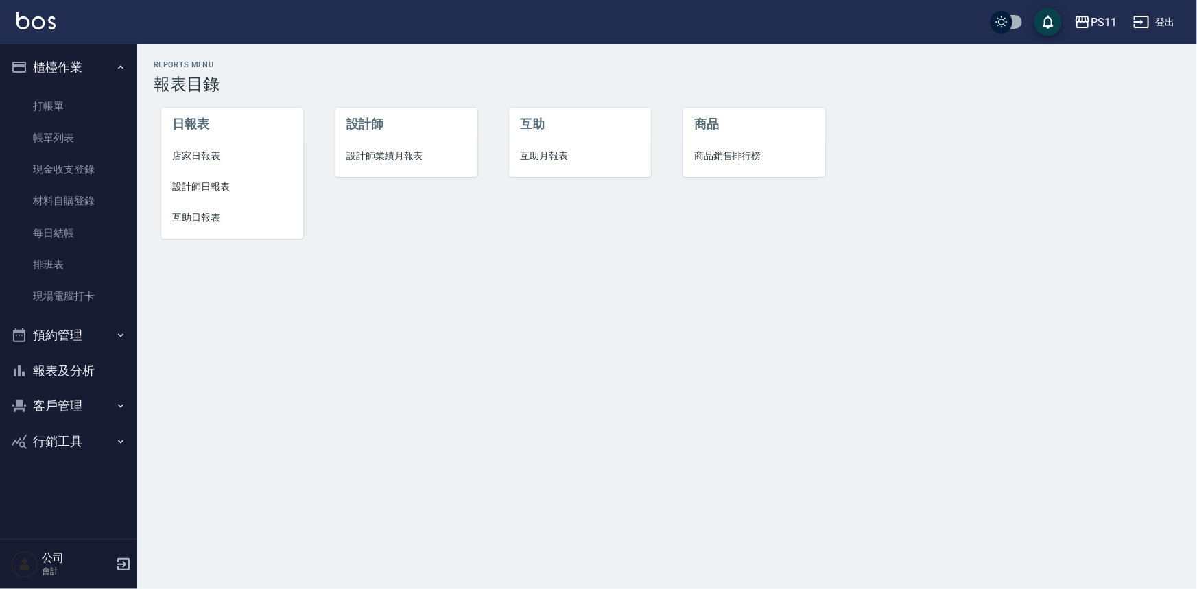
click at [202, 193] on span "設計師日報表" at bounding box center [232, 187] width 120 height 14
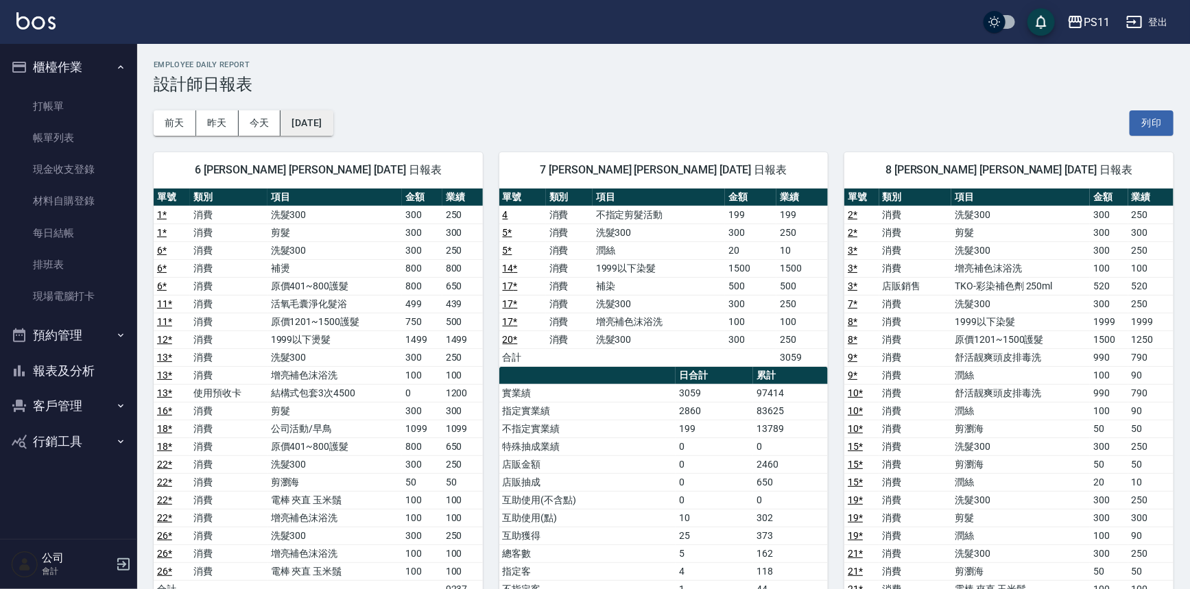
click at [327, 123] on button "[DATE]" at bounding box center [306, 122] width 52 height 25
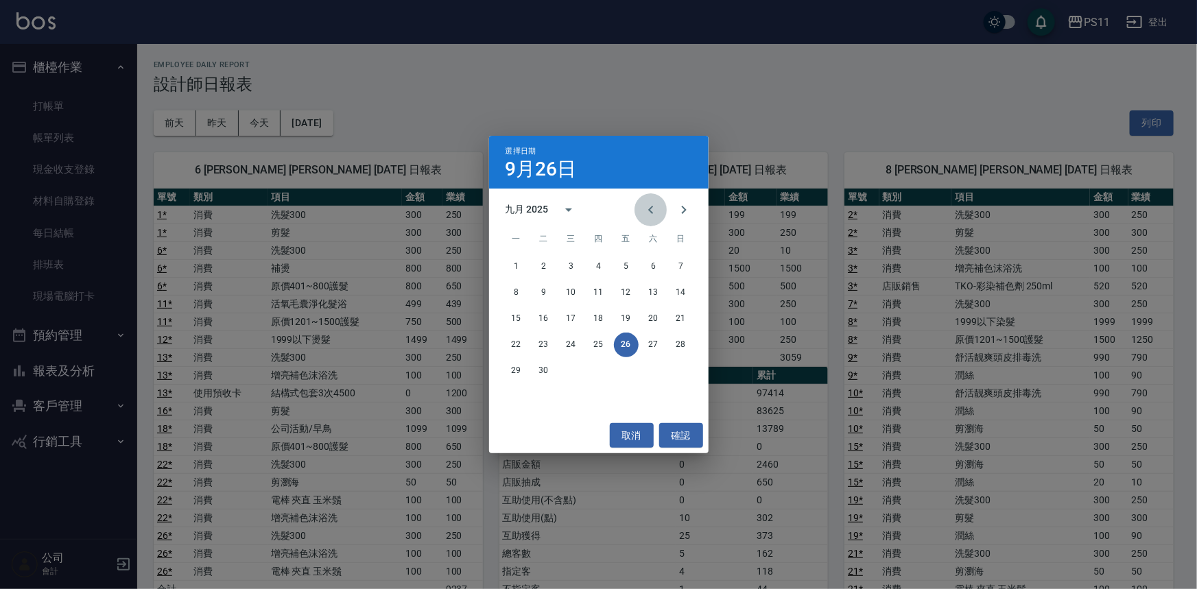
click at [644, 222] on button "Previous month" at bounding box center [650, 209] width 33 height 33
click at [545, 376] on button "26" at bounding box center [543, 371] width 25 height 25
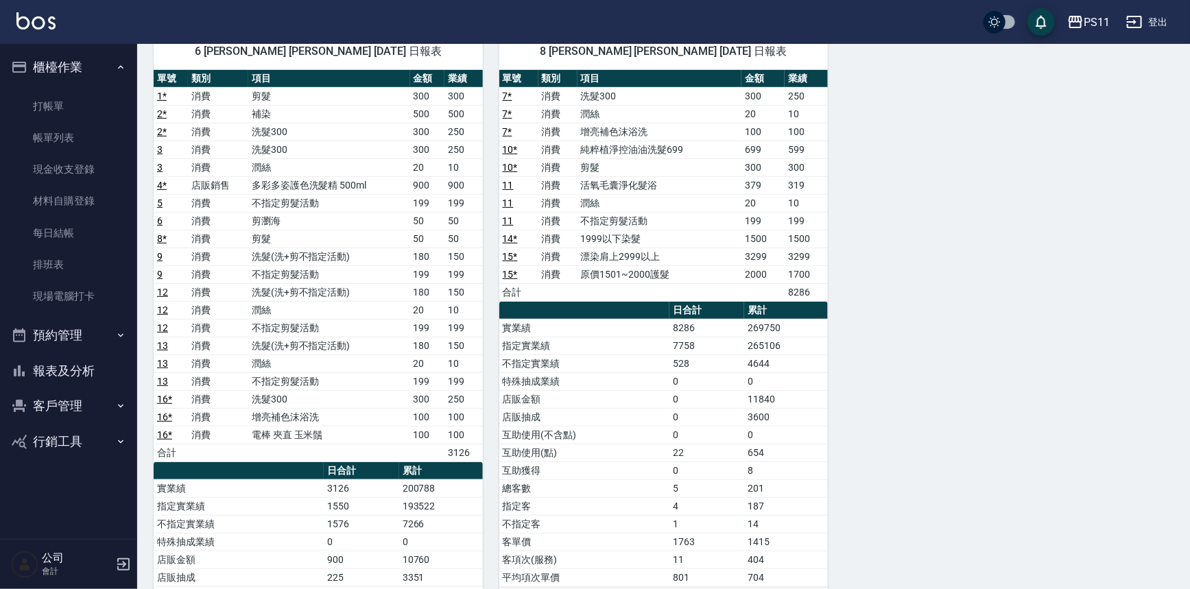
scroll to position [124, 0]
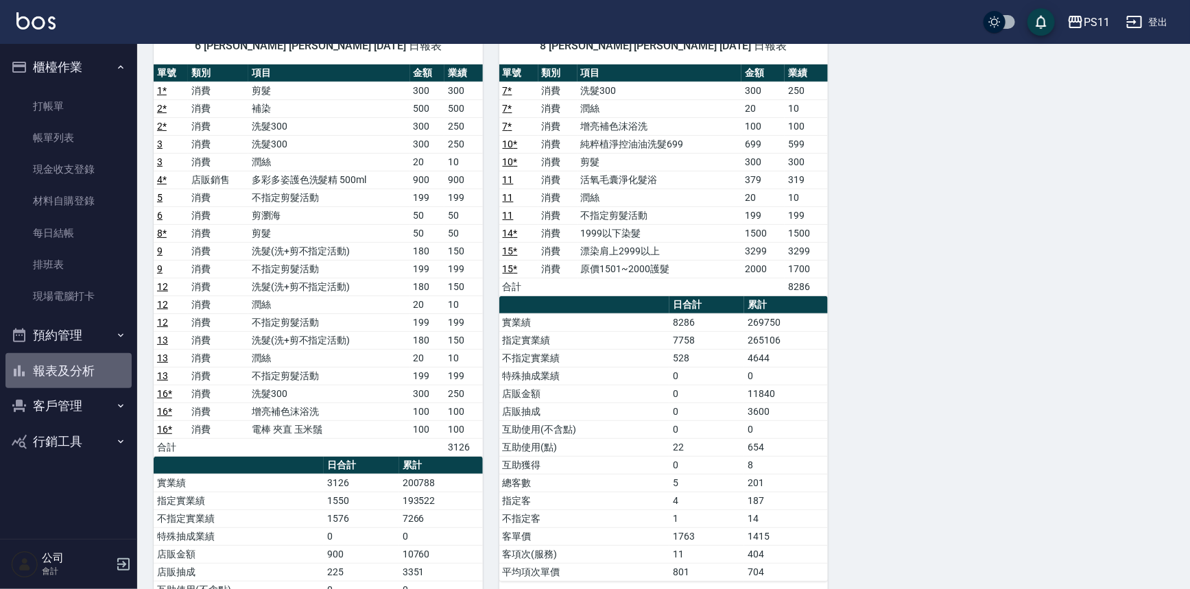
click at [73, 366] on button "報表及分析" at bounding box center [68, 371] width 126 height 36
